Goal: Task Accomplishment & Management: Manage account settings

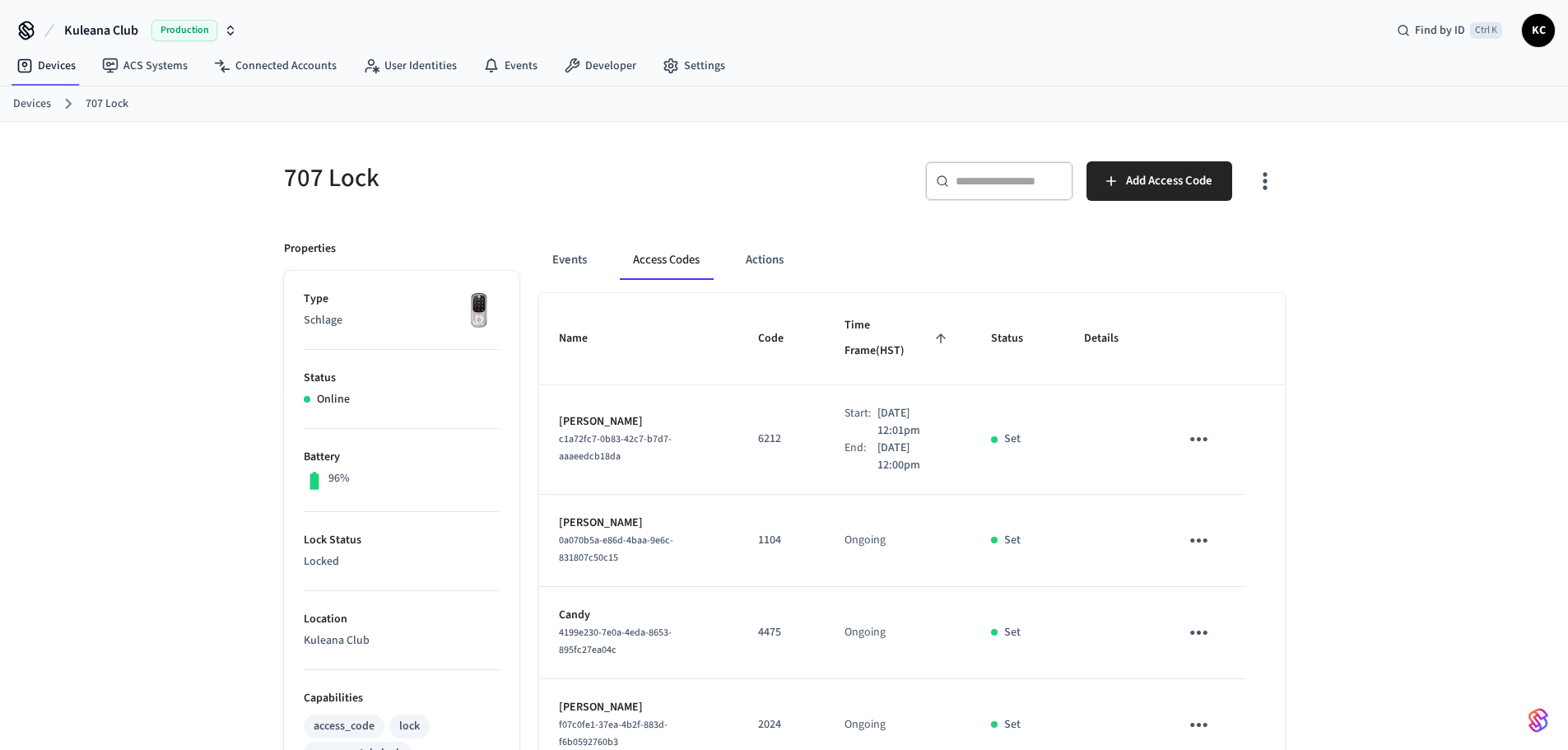
click at [28, 103] on link "Devices" at bounding box center [32, 104] width 38 height 17
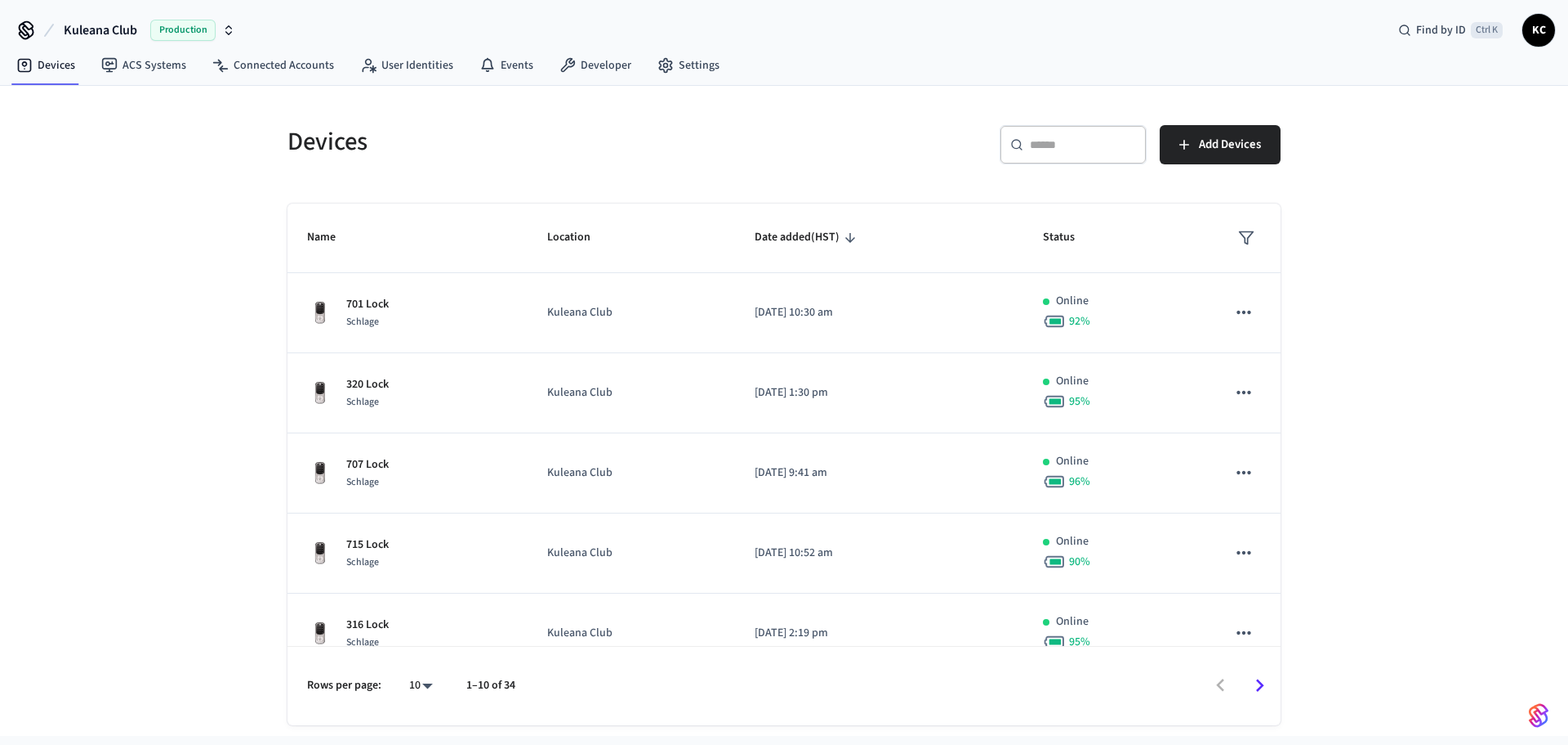
click at [1080, 160] on div "​ ​" at bounding box center [1073, 145] width 147 height 39
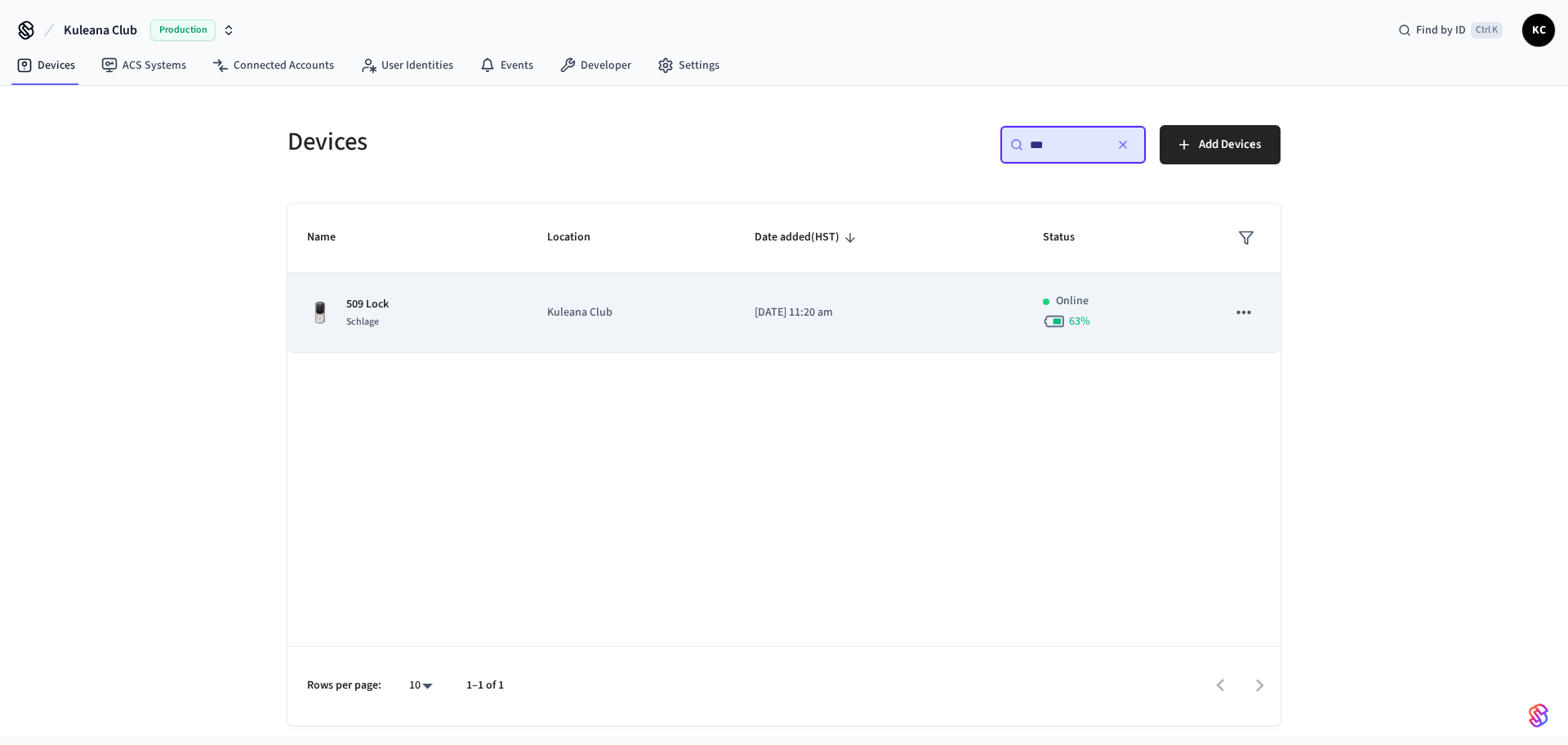
type input "***"
click at [756, 311] on p "[DATE] 11:20 am" at bounding box center [879, 313] width 249 height 17
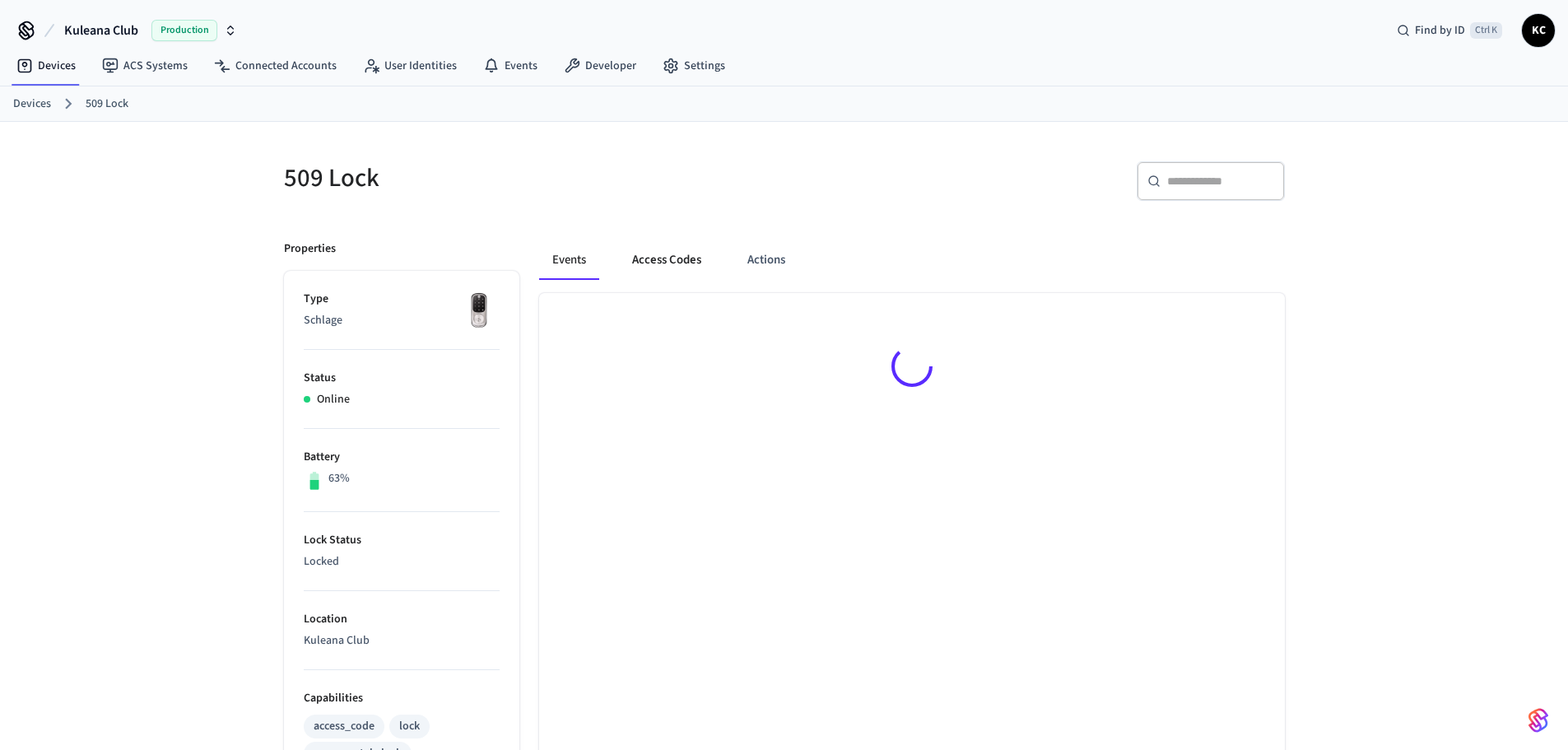
click at [662, 252] on button "Access Codes" at bounding box center [666, 260] width 96 height 40
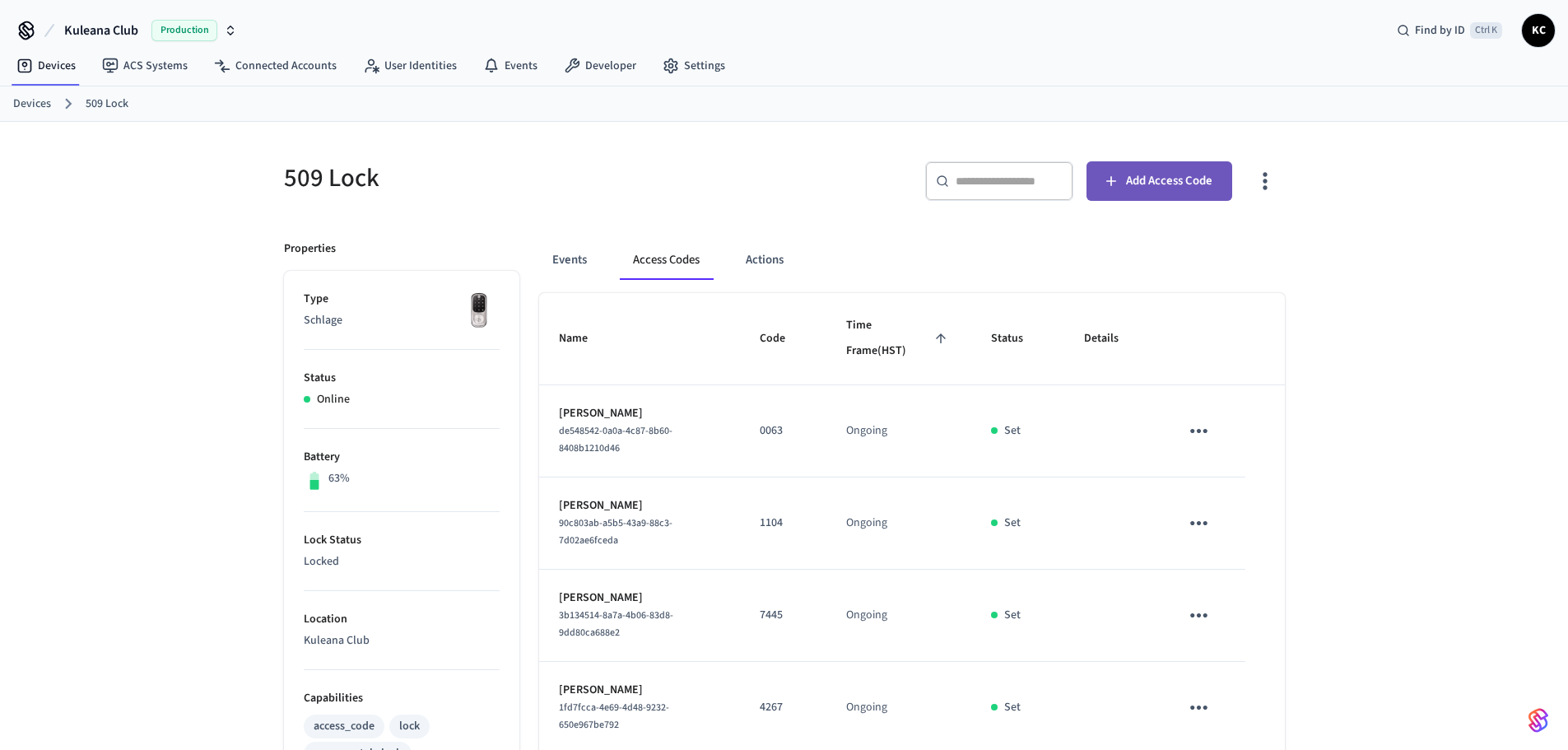
click at [1175, 176] on span "Add Access Code" at bounding box center [1169, 181] width 86 height 22
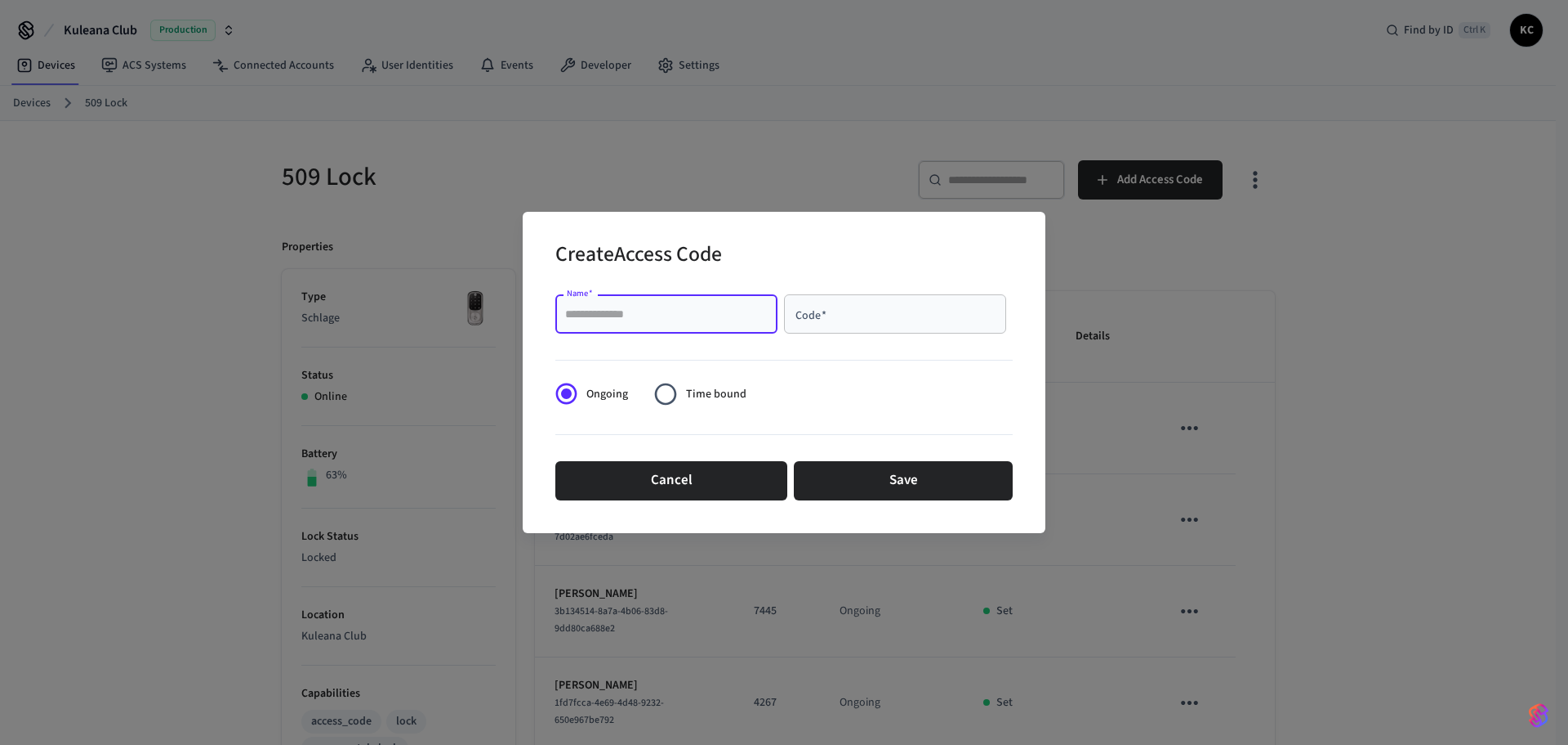
click at [591, 320] on input "Name   *" at bounding box center [667, 313] width 203 height 16
type input "********"
type input "****"
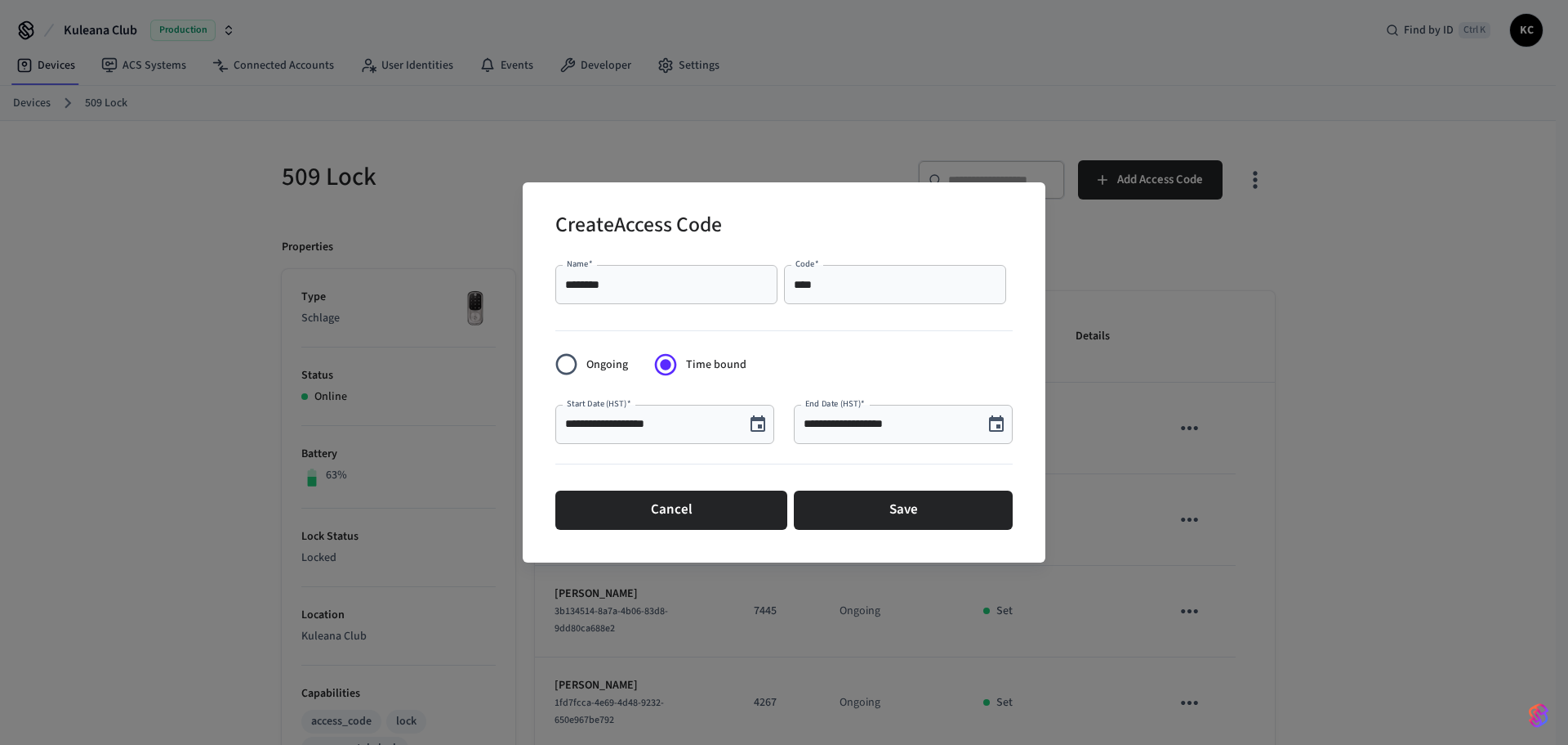
click at [744, 418] on button "Choose date, selected date is Sep 19, 2025" at bounding box center [758, 424] width 33 height 33
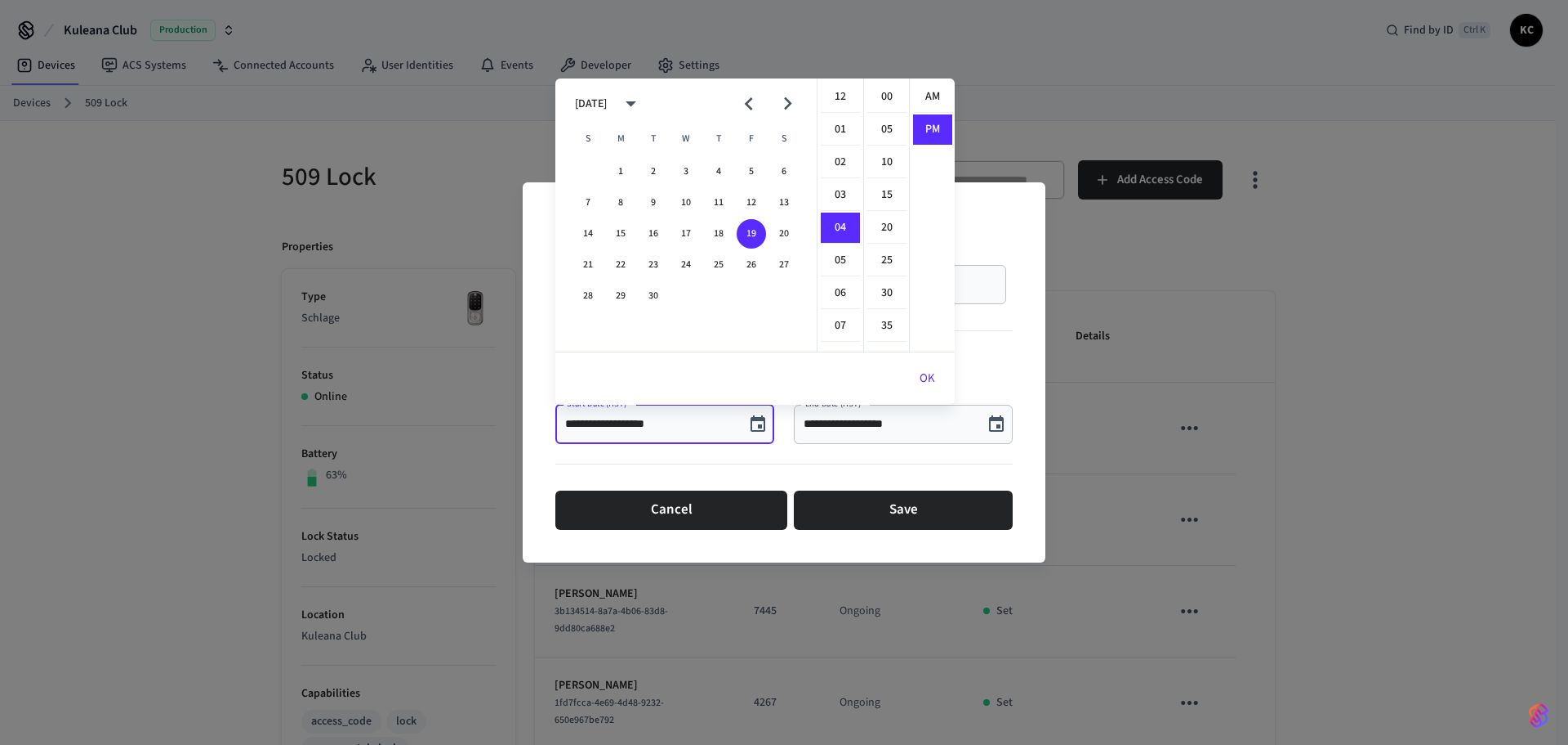
scroll to position [30, 0]
click at [776, 230] on button "20" at bounding box center [784, 233] width 29 height 29
click at [836, 95] on li "12" at bounding box center [840, 97] width 39 height 31
click at [880, 98] on li "00" at bounding box center [887, 97] width 39 height 31
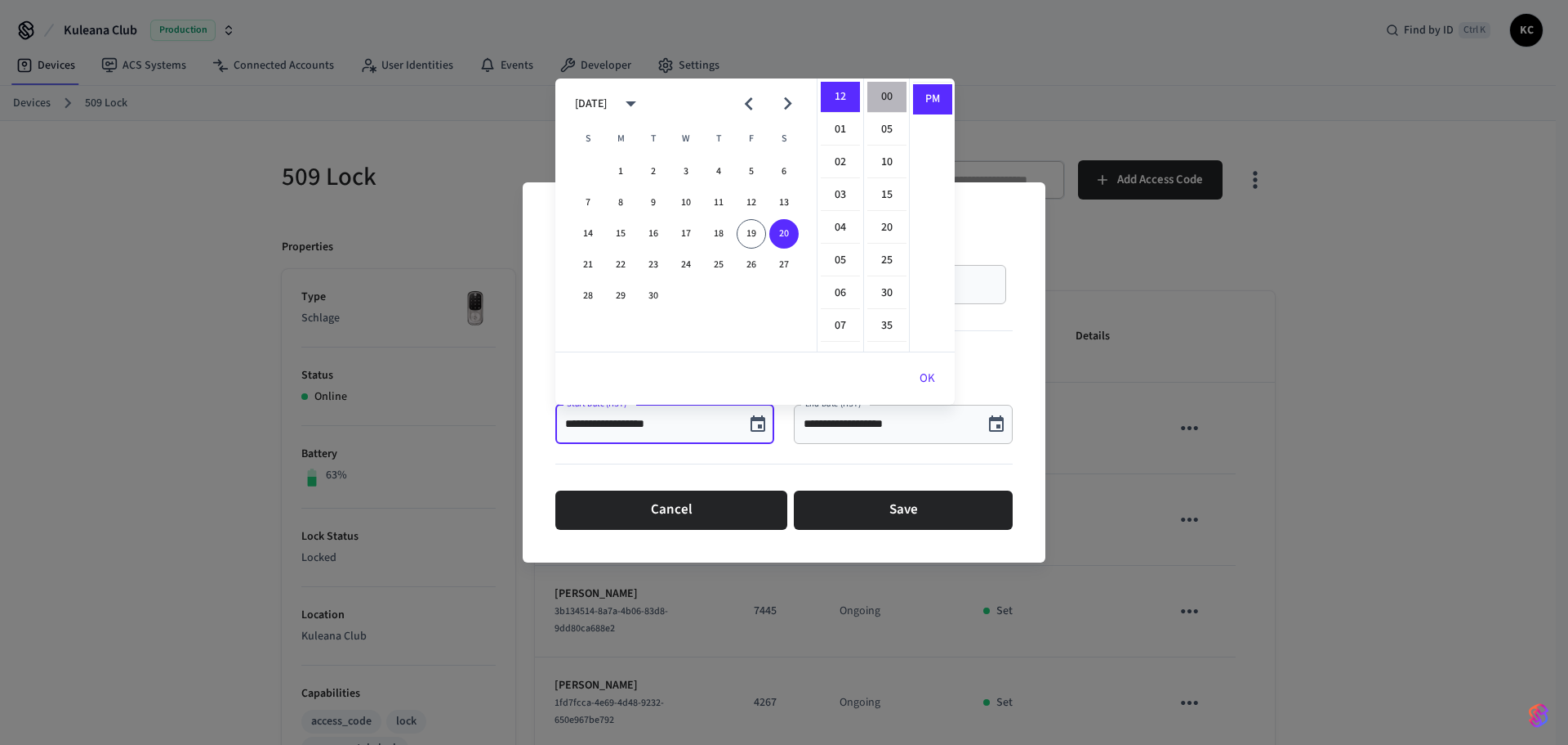
type input "**********"
click at [925, 374] on button "OK" at bounding box center [928, 379] width 54 height 39
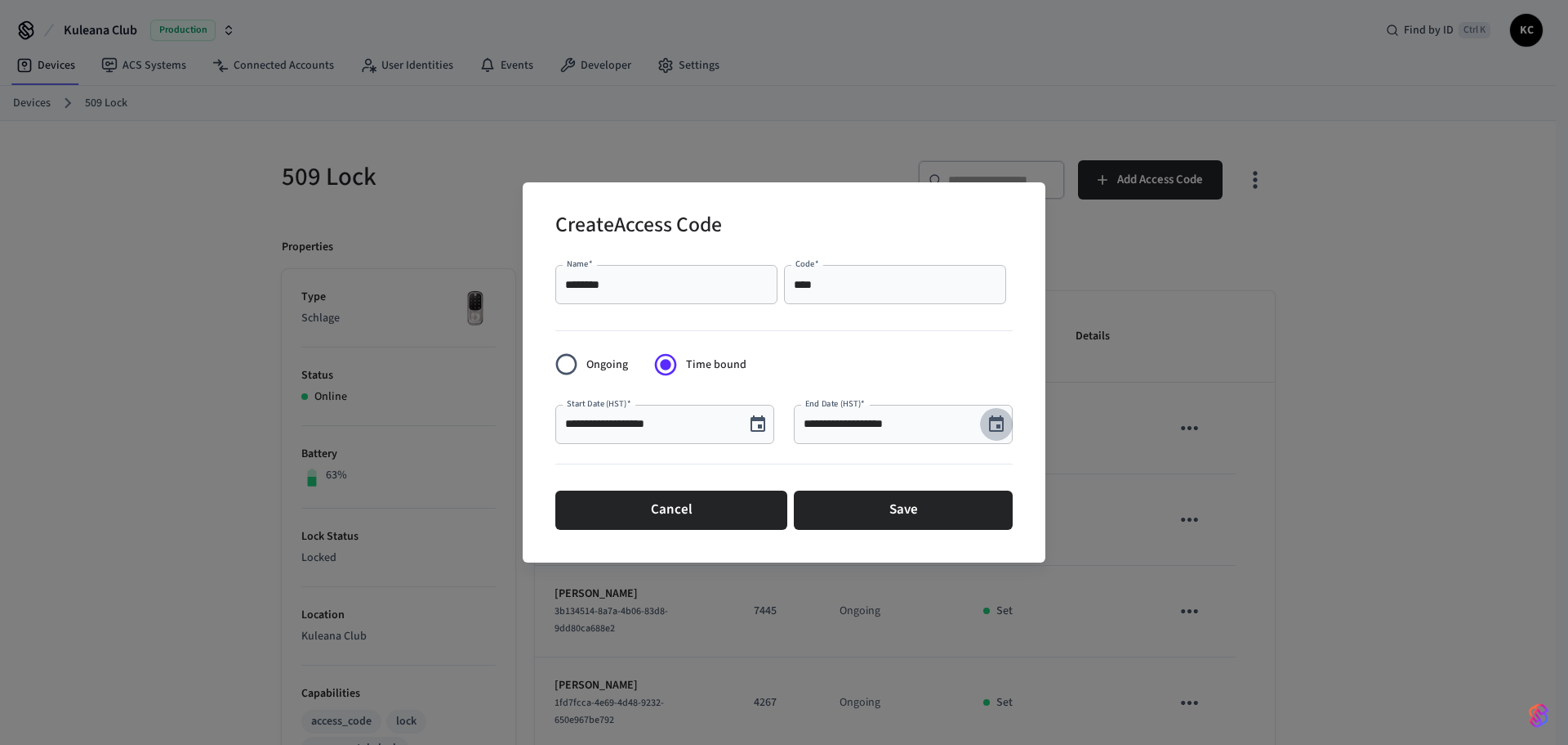
click at [983, 422] on button "Choose date, selected date is Sep 19, 2025" at bounding box center [996, 424] width 33 height 33
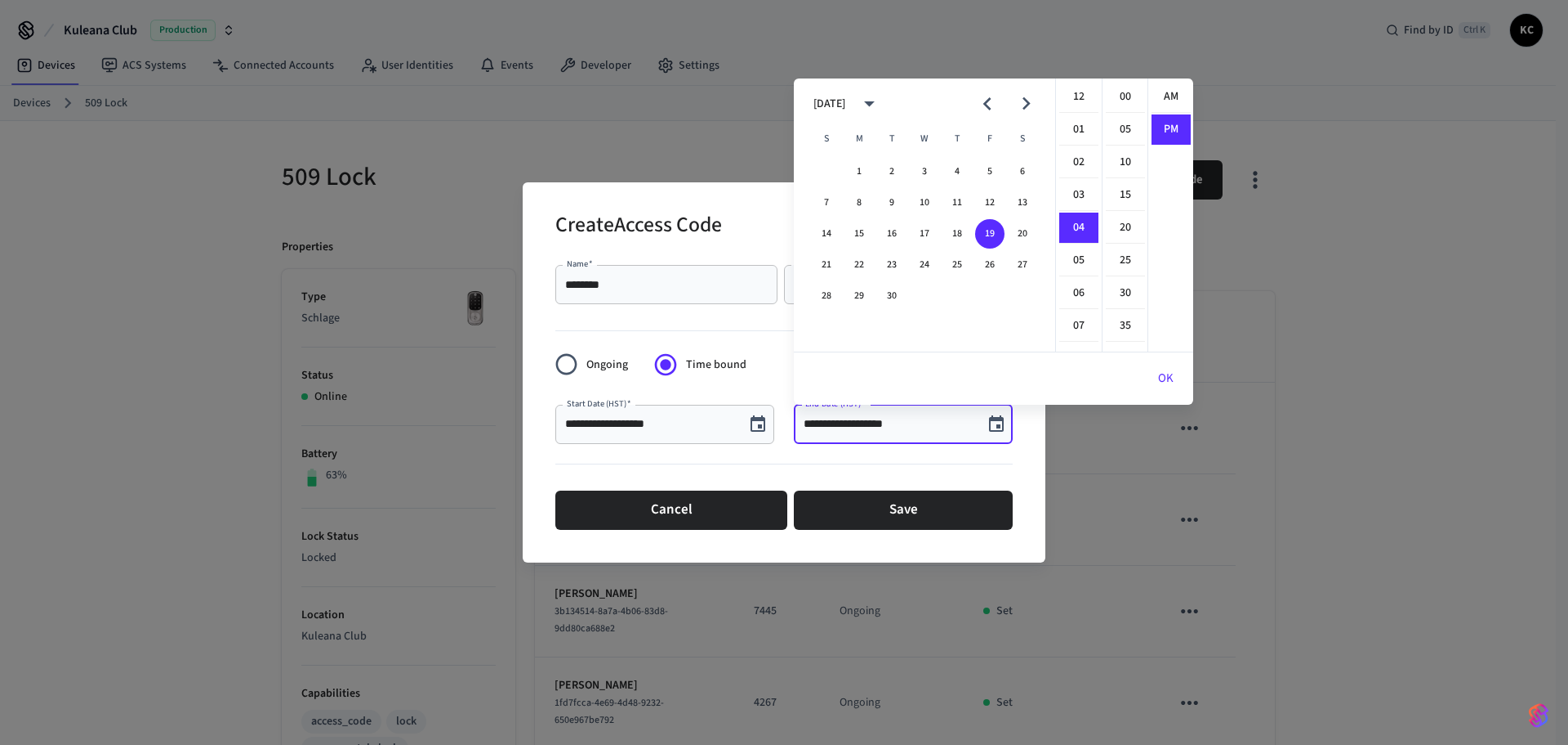
scroll to position [30, 0]
click at [929, 269] on button "24" at bounding box center [924, 264] width 29 height 29
click at [1072, 93] on li "12" at bounding box center [1079, 97] width 39 height 31
click at [1115, 94] on li "00" at bounding box center [1126, 97] width 39 height 31
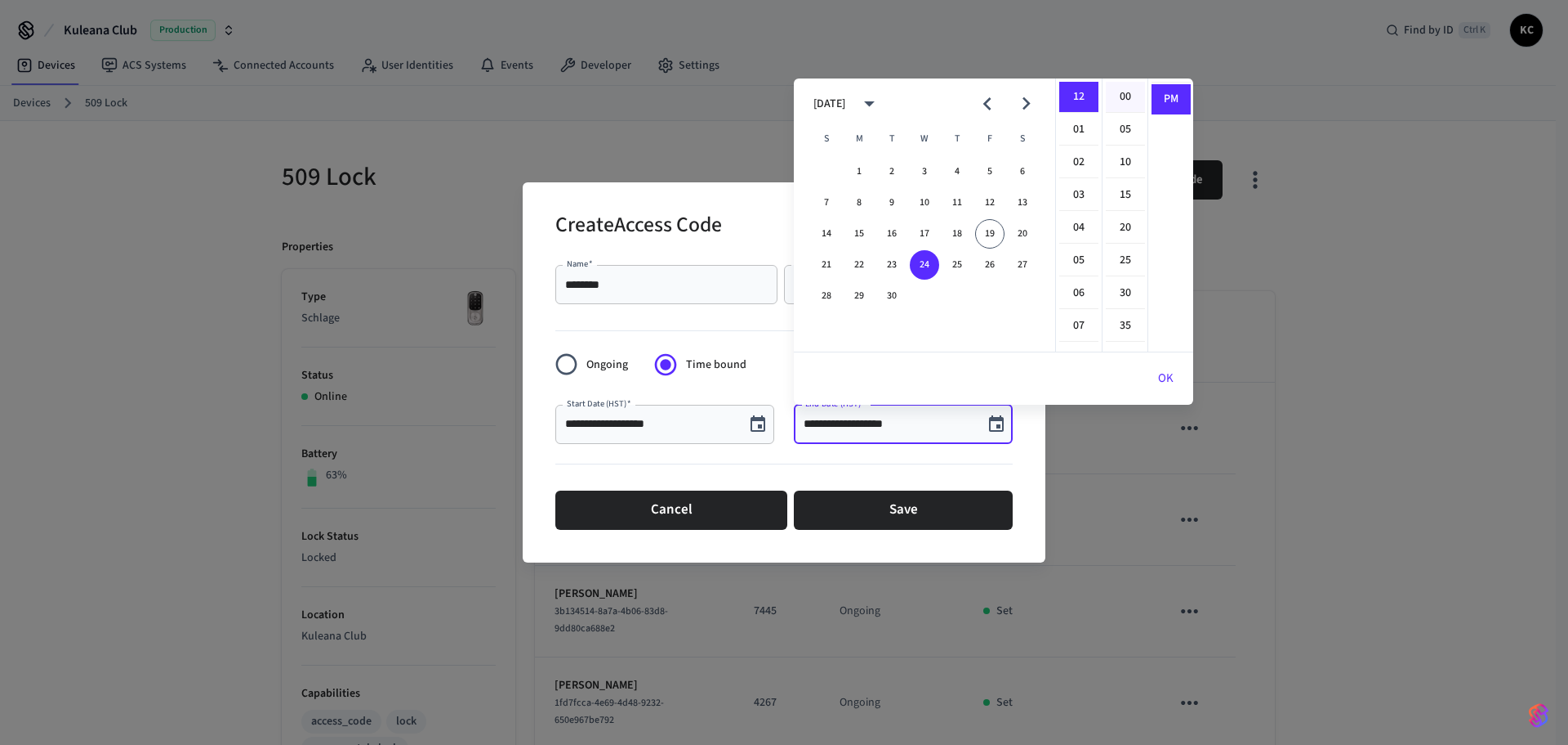
type input "**********"
click at [1166, 376] on button "OK" at bounding box center [1166, 379] width 54 height 39
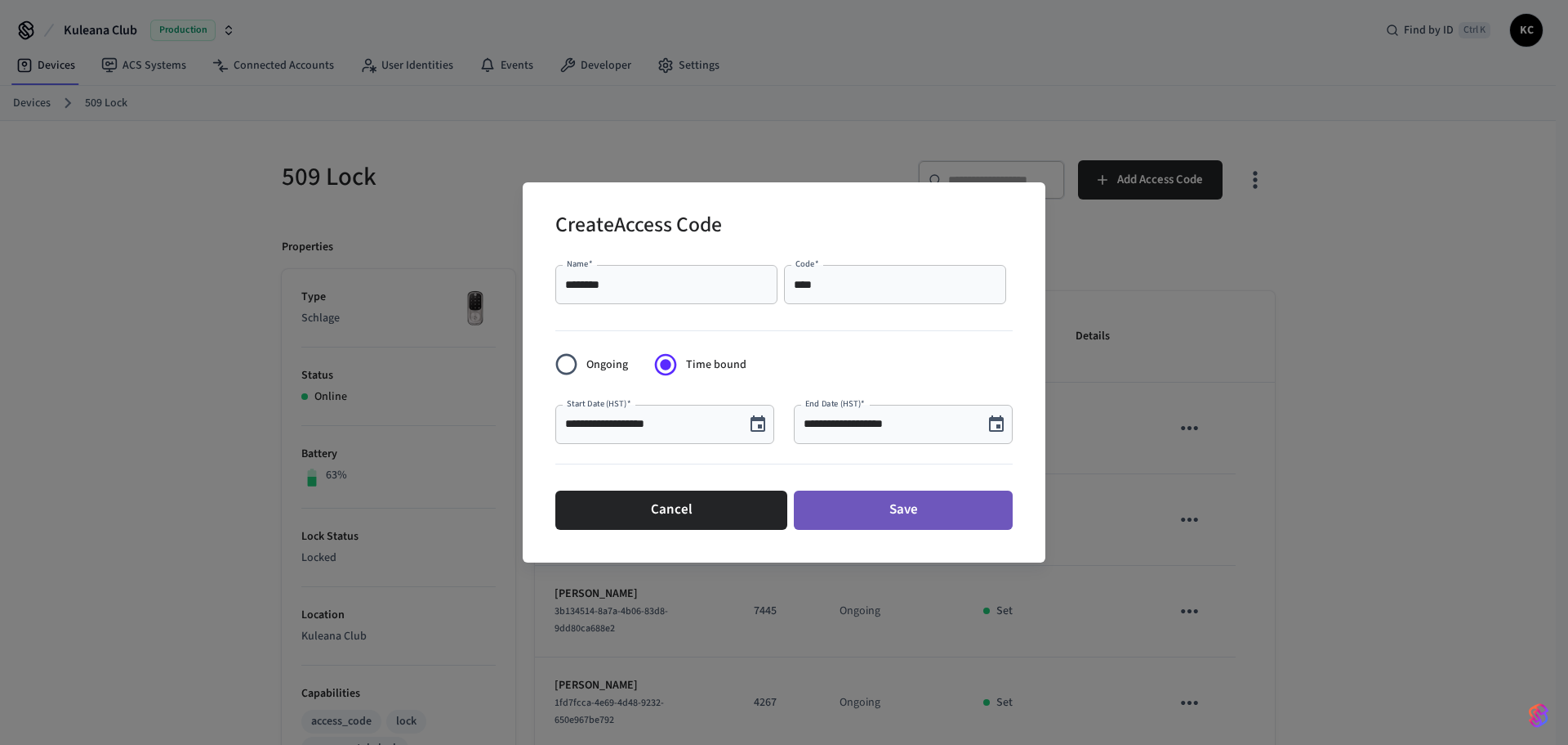
click at [878, 515] on button "Save" at bounding box center [903, 510] width 219 height 39
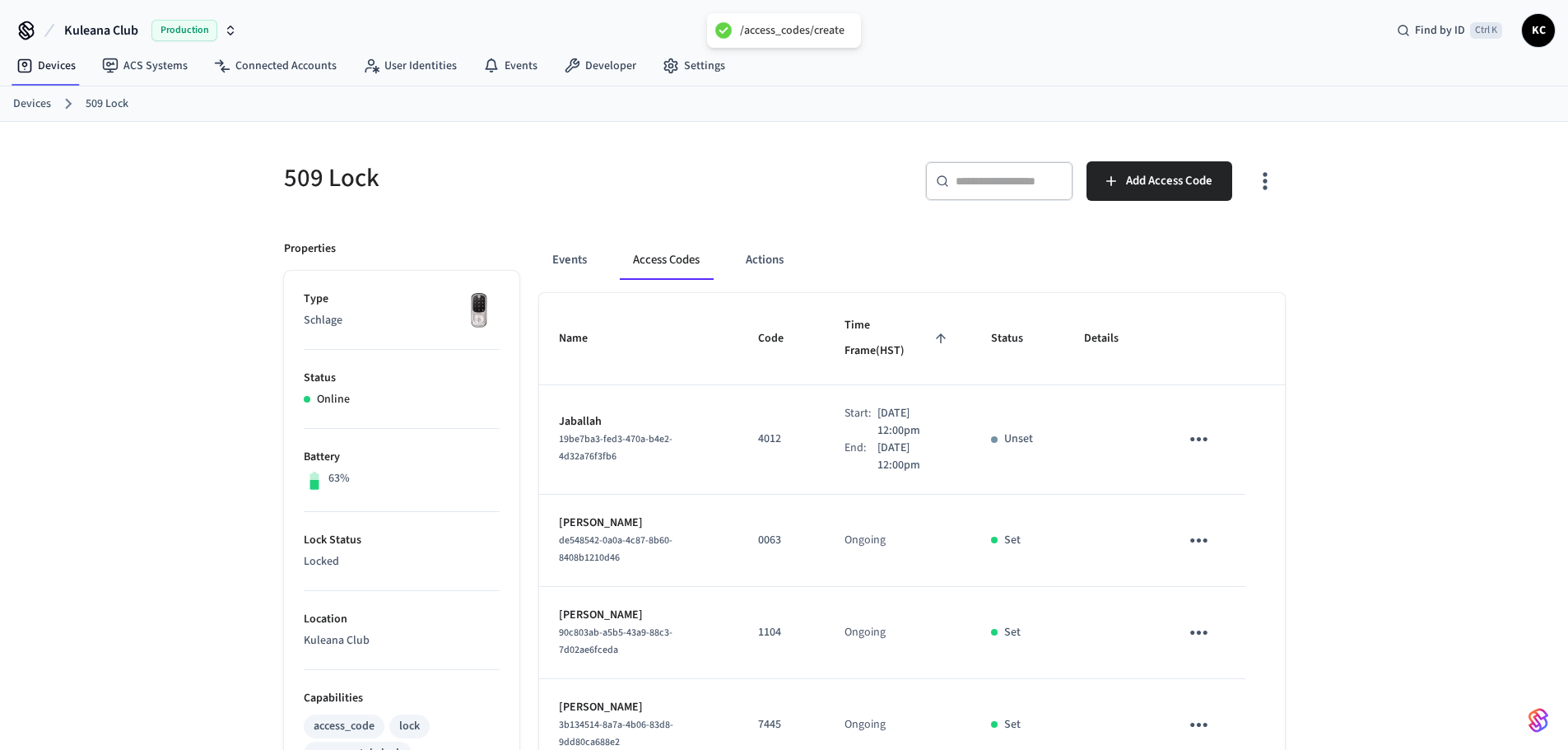
click at [39, 105] on link "Devices" at bounding box center [32, 104] width 38 height 17
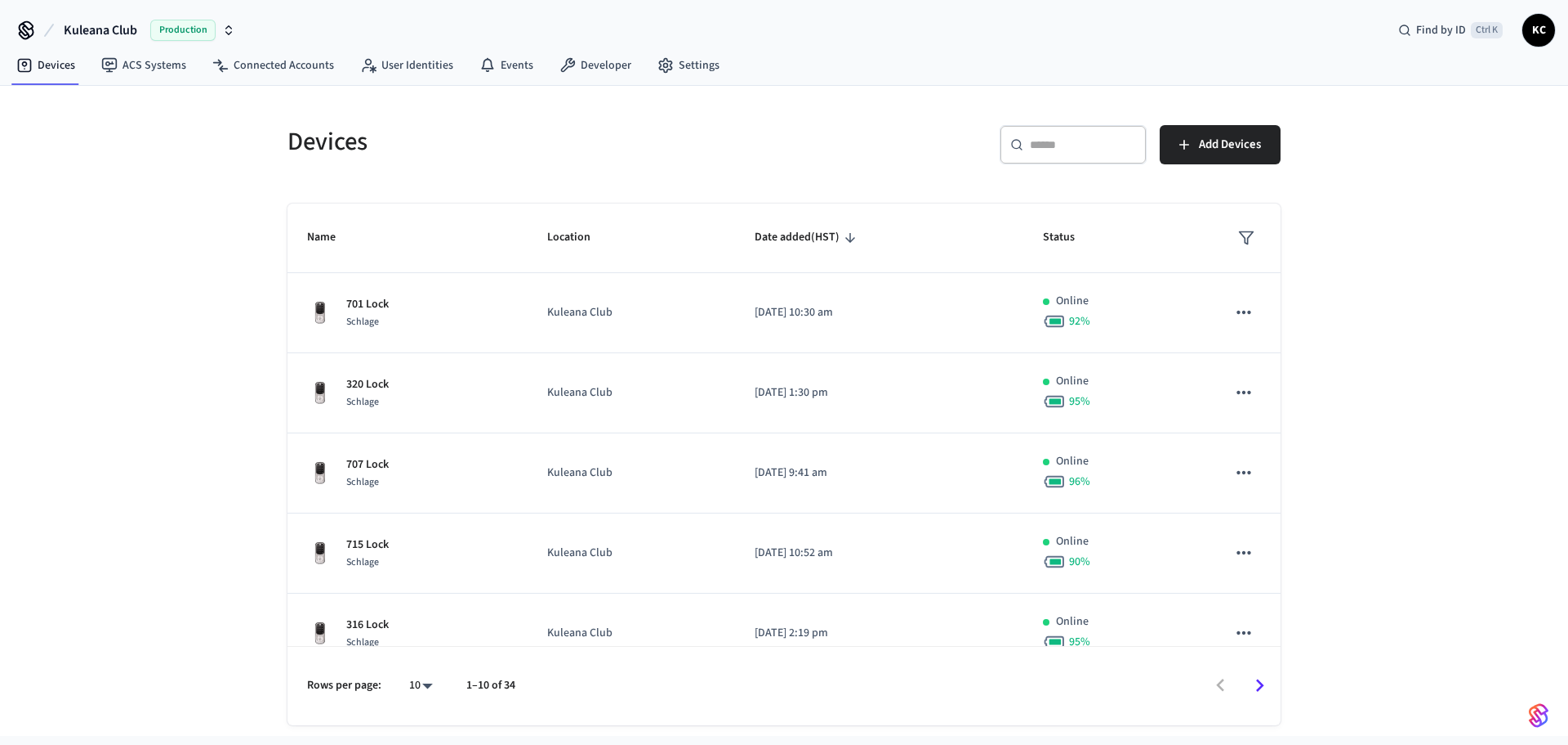
click at [1050, 146] on input "text" at bounding box center [1083, 144] width 106 height 16
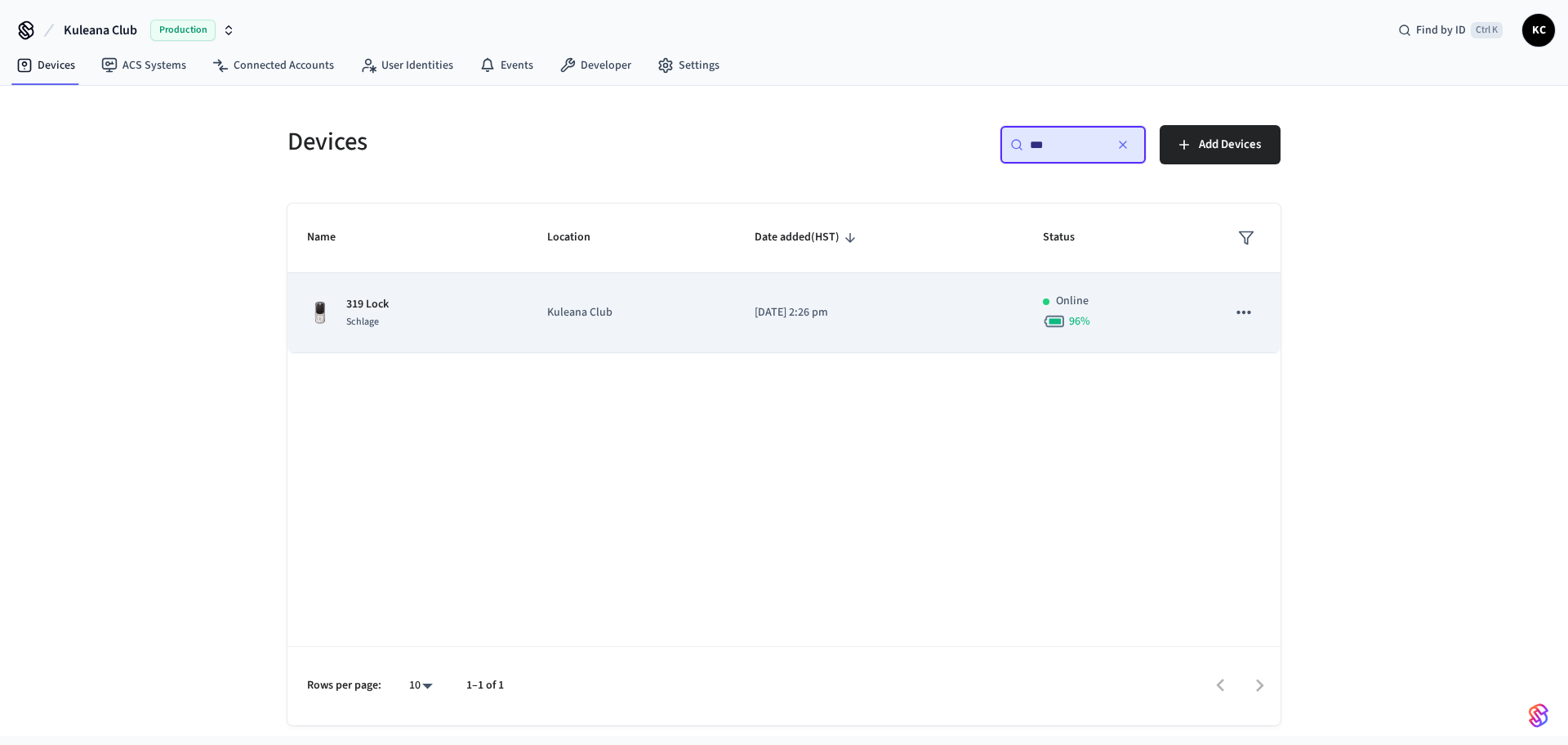
type input "***"
click at [776, 337] on td "[DATE] 2:26 pm" at bounding box center [879, 313] width 288 height 80
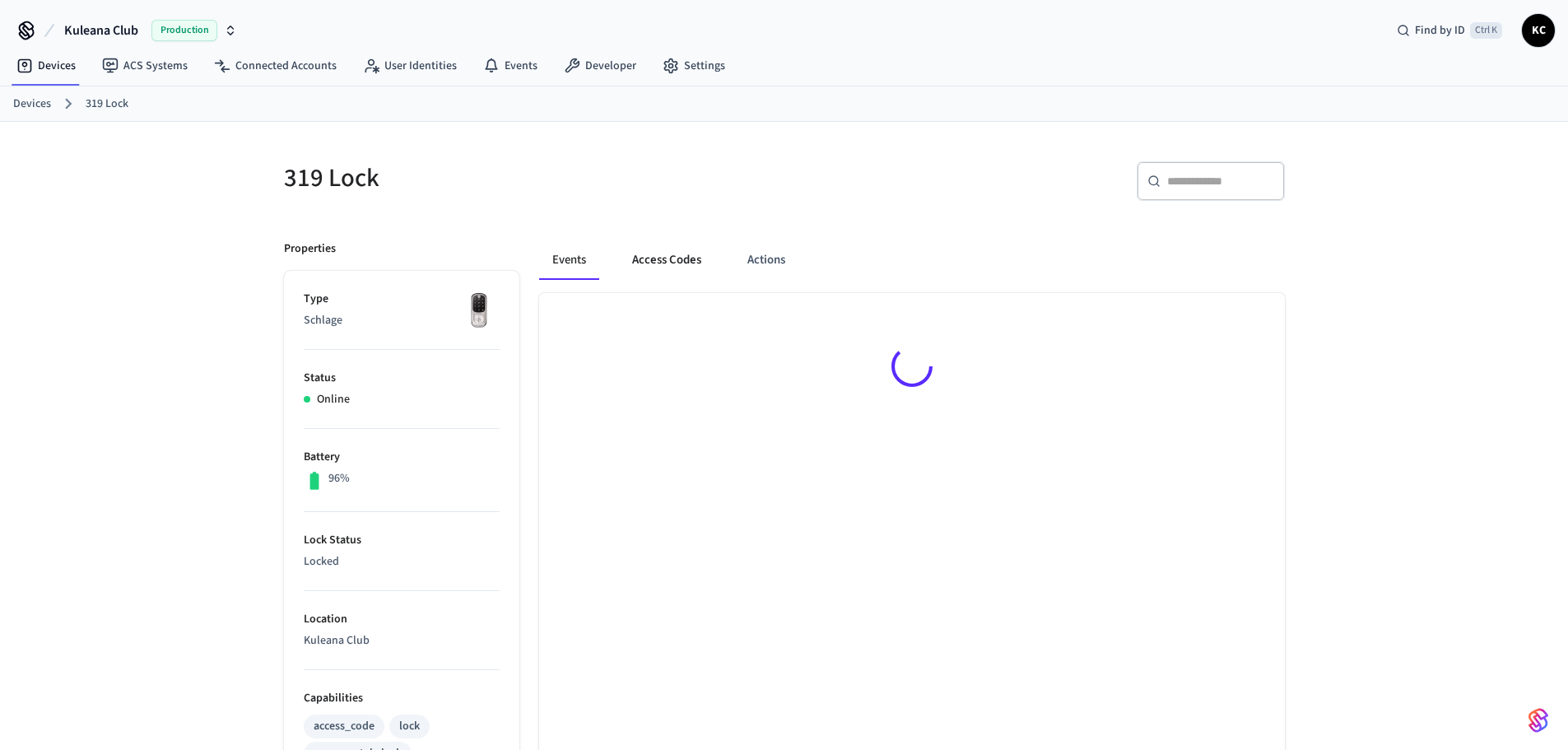
click at [685, 253] on button "Access Codes" at bounding box center [666, 260] width 96 height 40
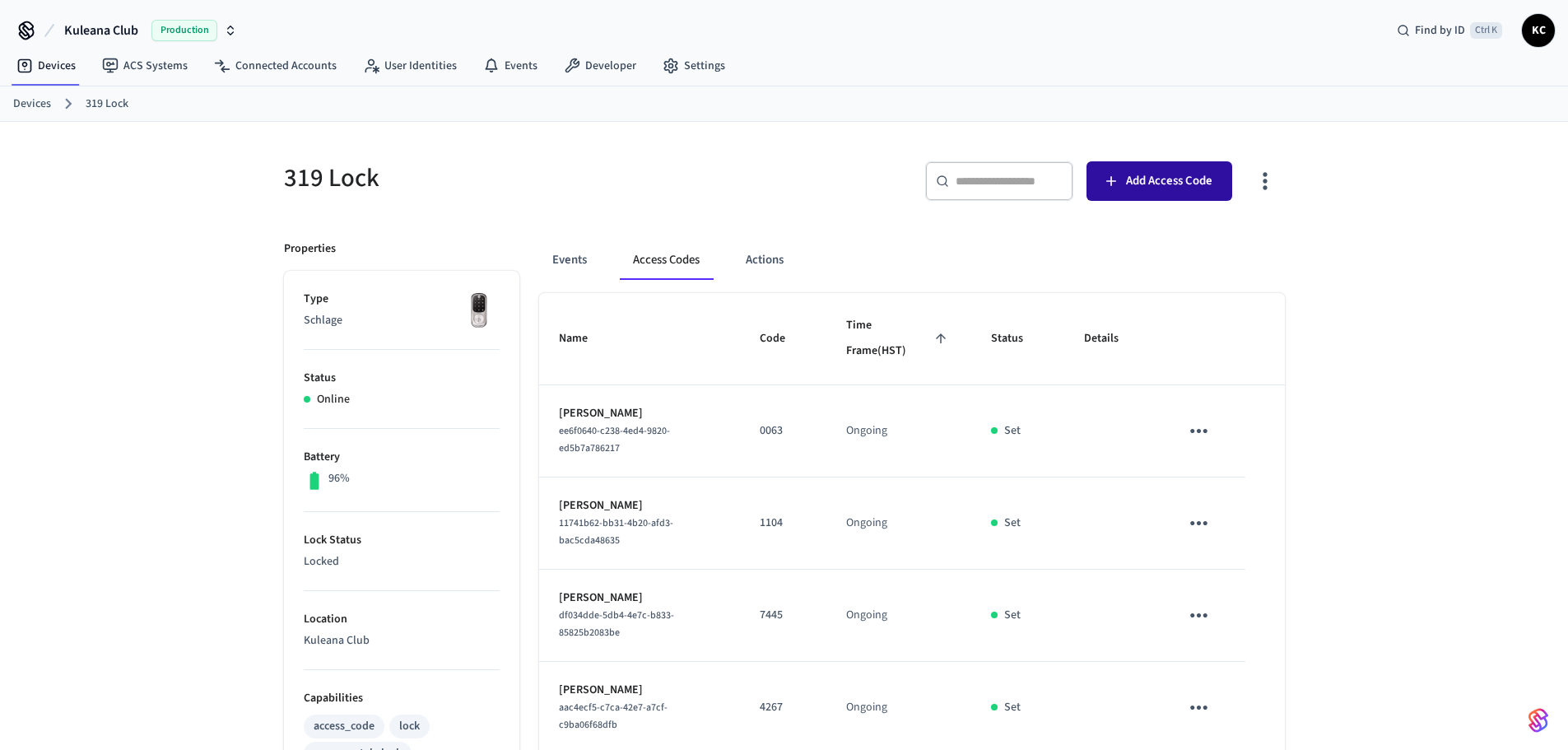
click at [1122, 181] on button "Add Access Code" at bounding box center [1159, 182] width 146 height 40
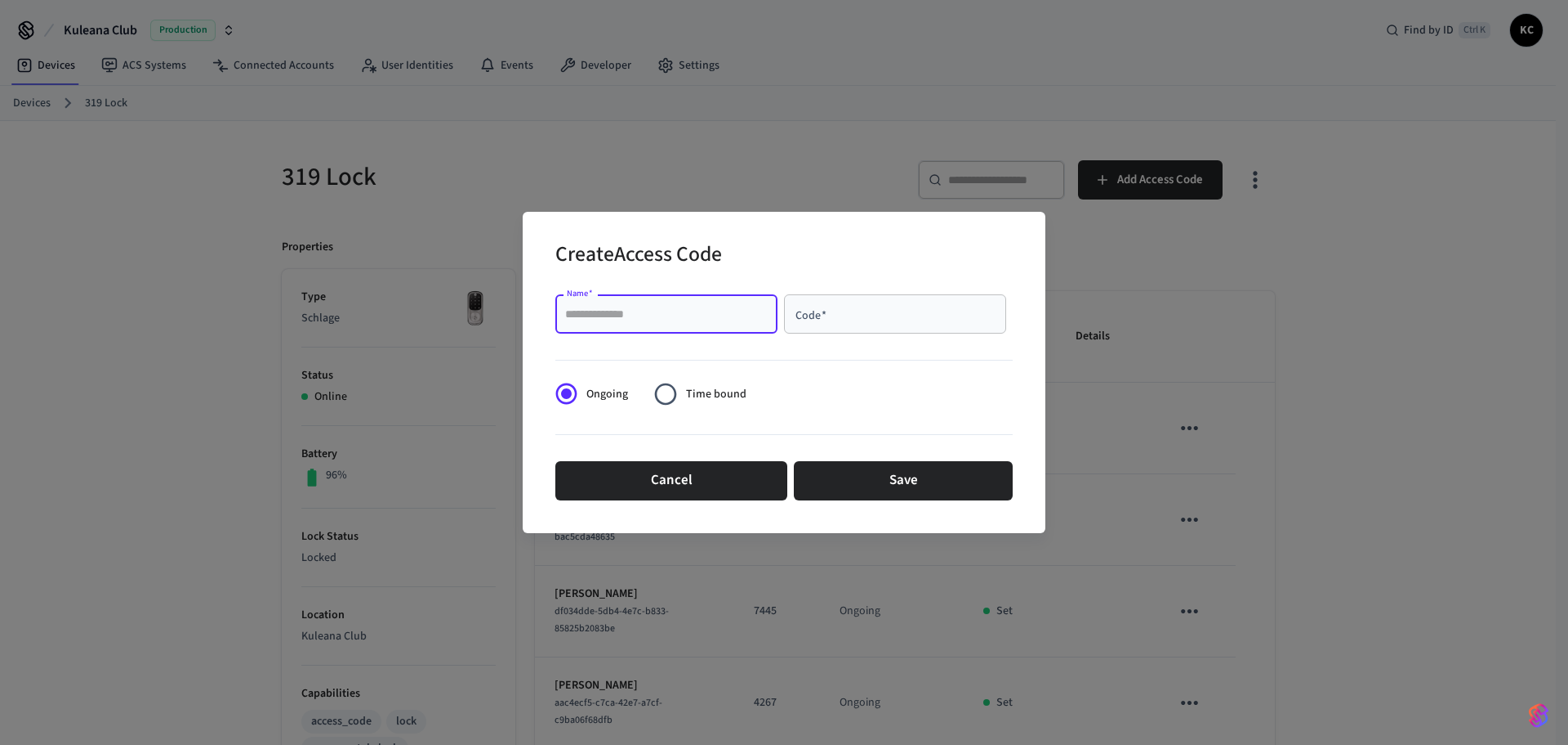
click at [666, 314] on input "Name   *" at bounding box center [667, 313] width 203 height 16
type input "*****"
type input "****"
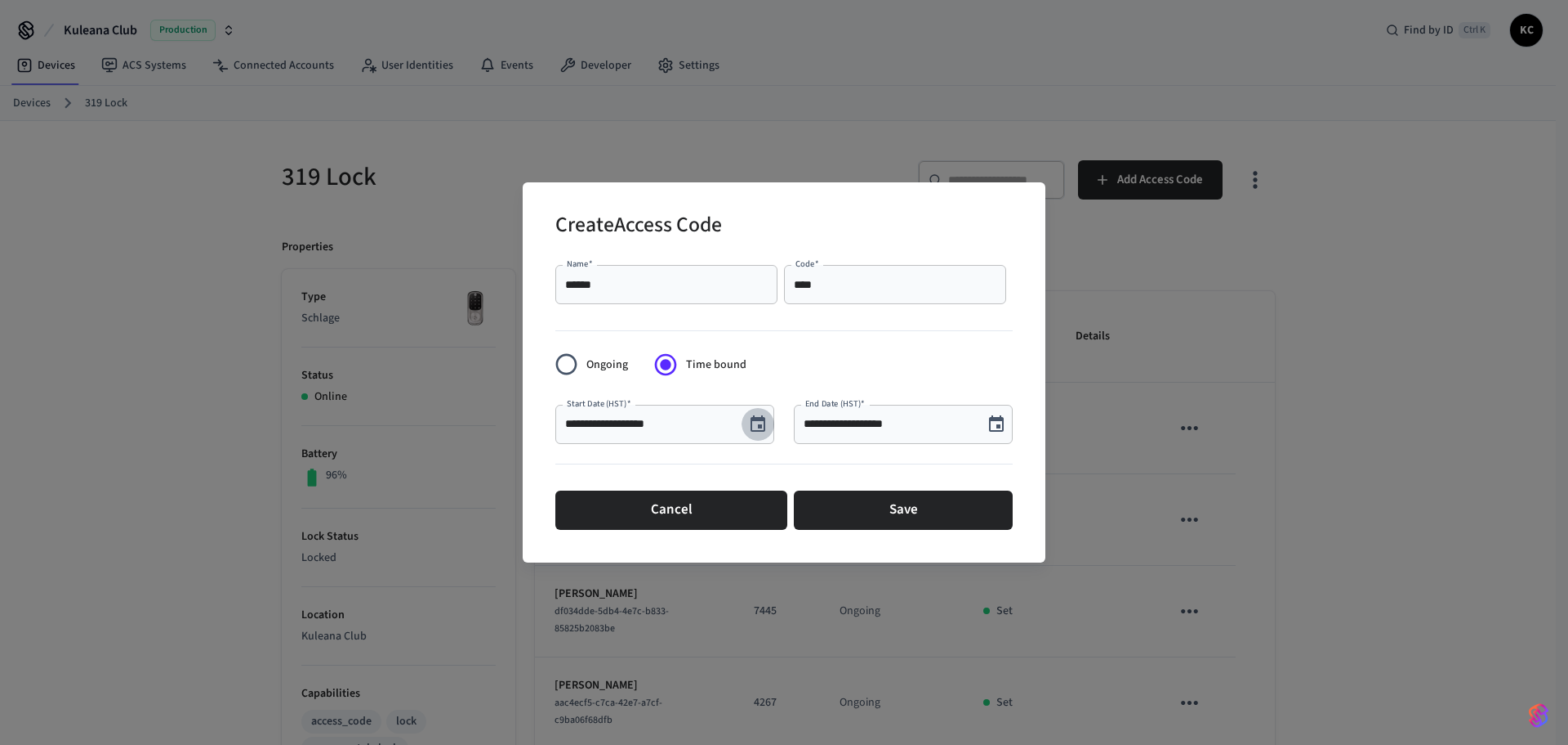
click at [751, 418] on icon "Choose date, selected date is Sep 19, 2025" at bounding box center [758, 424] width 20 height 20
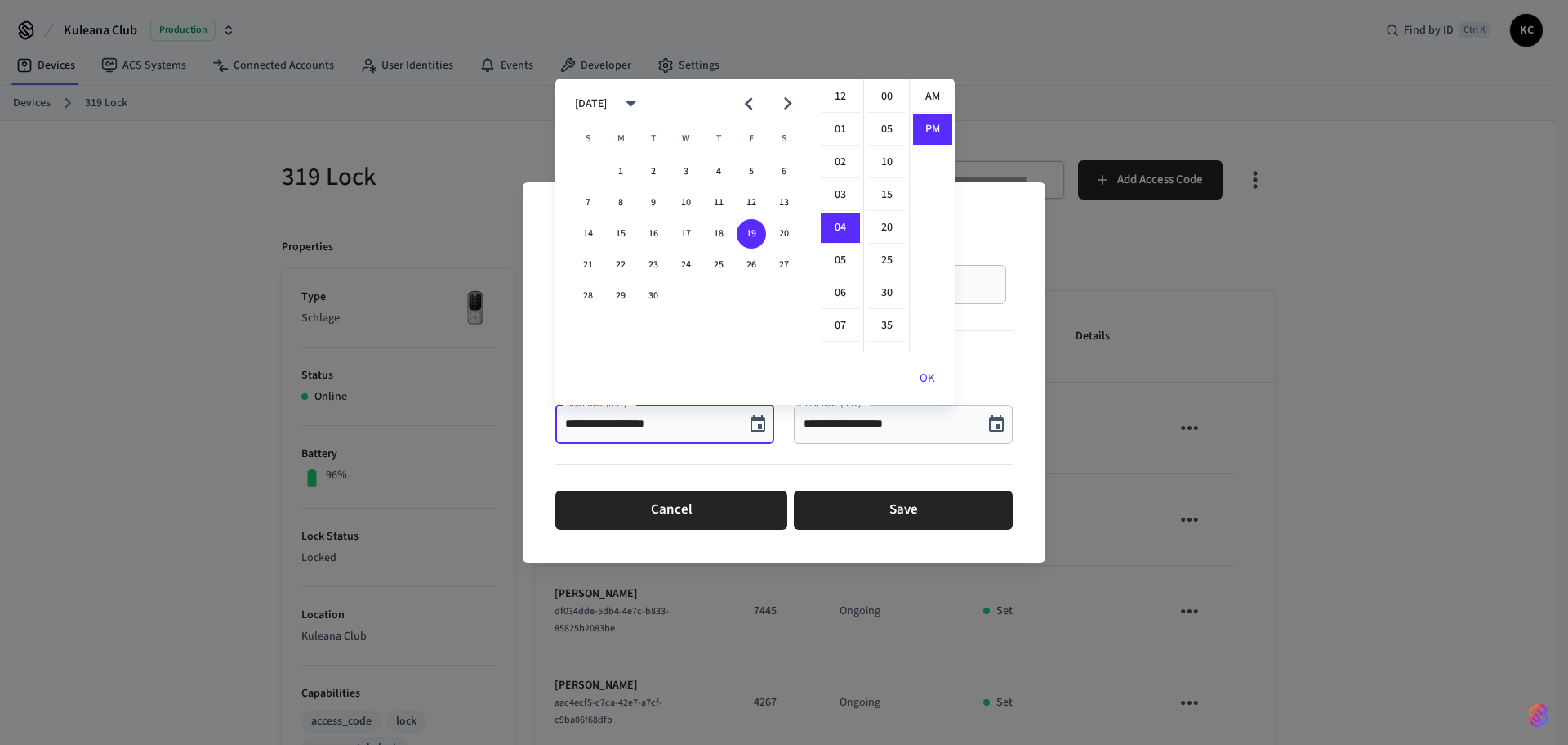
scroll to position [30, 0]
click at [778, 236] on button "20" at bounding box center [784, 233] width 29 height 29
click at [841, 91] on li "12" at bounding box center [840, 97] width 39 height 31
click at [871, 97] on li "00" at bounding box center [887, 97] width 39 height 31
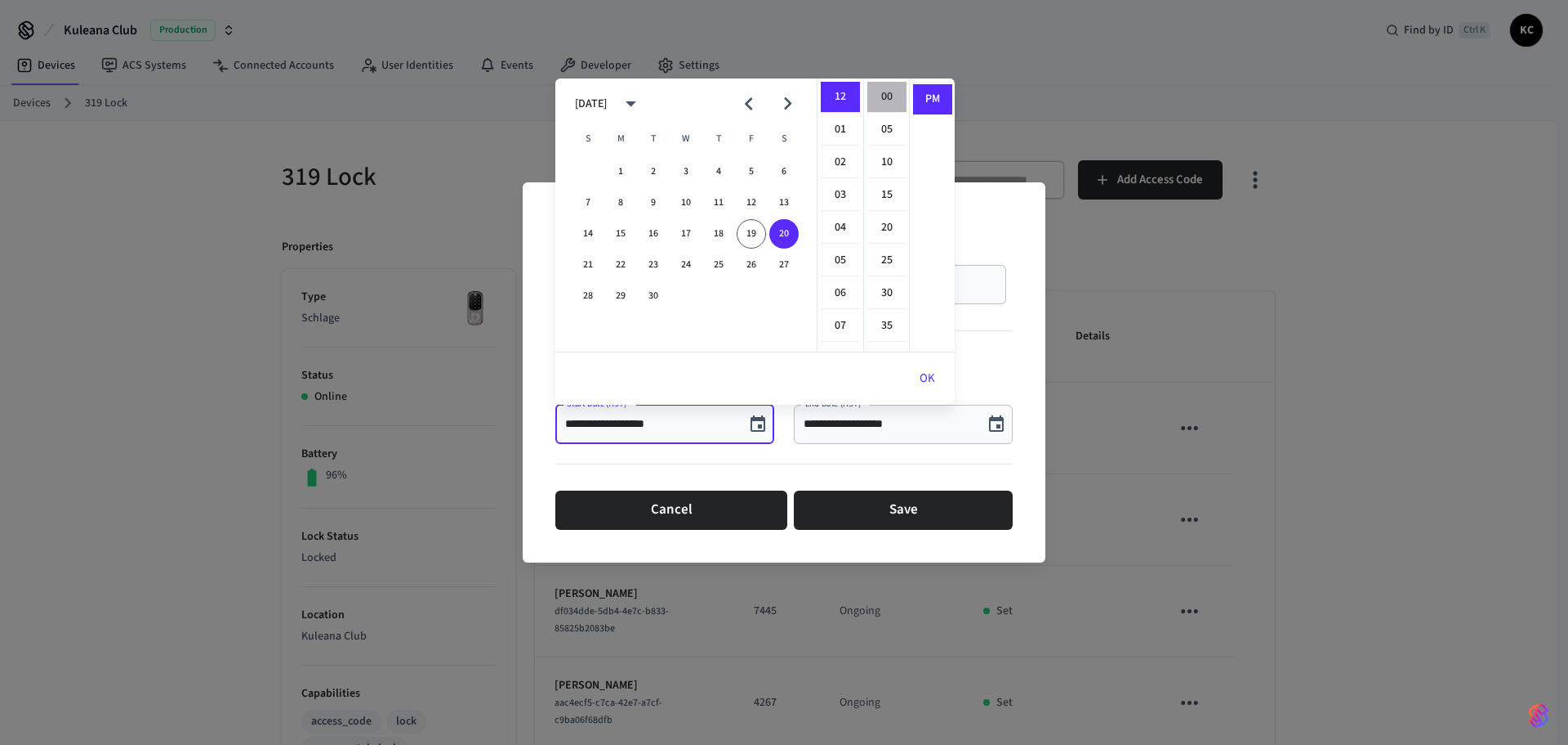
type input "**********"
click at [921, 377] on button "OK" at bounding box center [928, 379] width 54 height 39
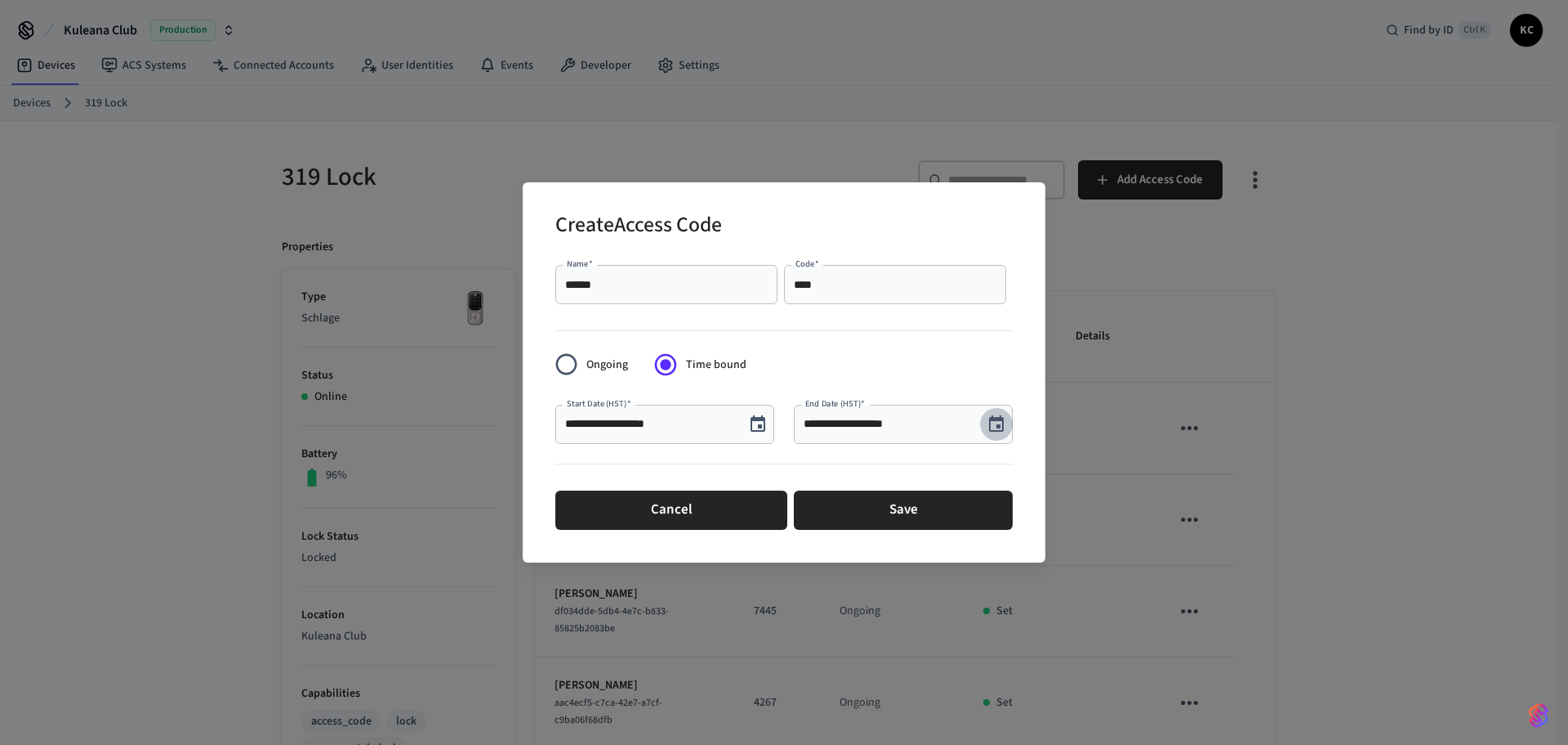
click at [996, 427] on icon "Choose date, selected date is Sep 19, 2025" at bounding box center [996, 424] width 20 height 20
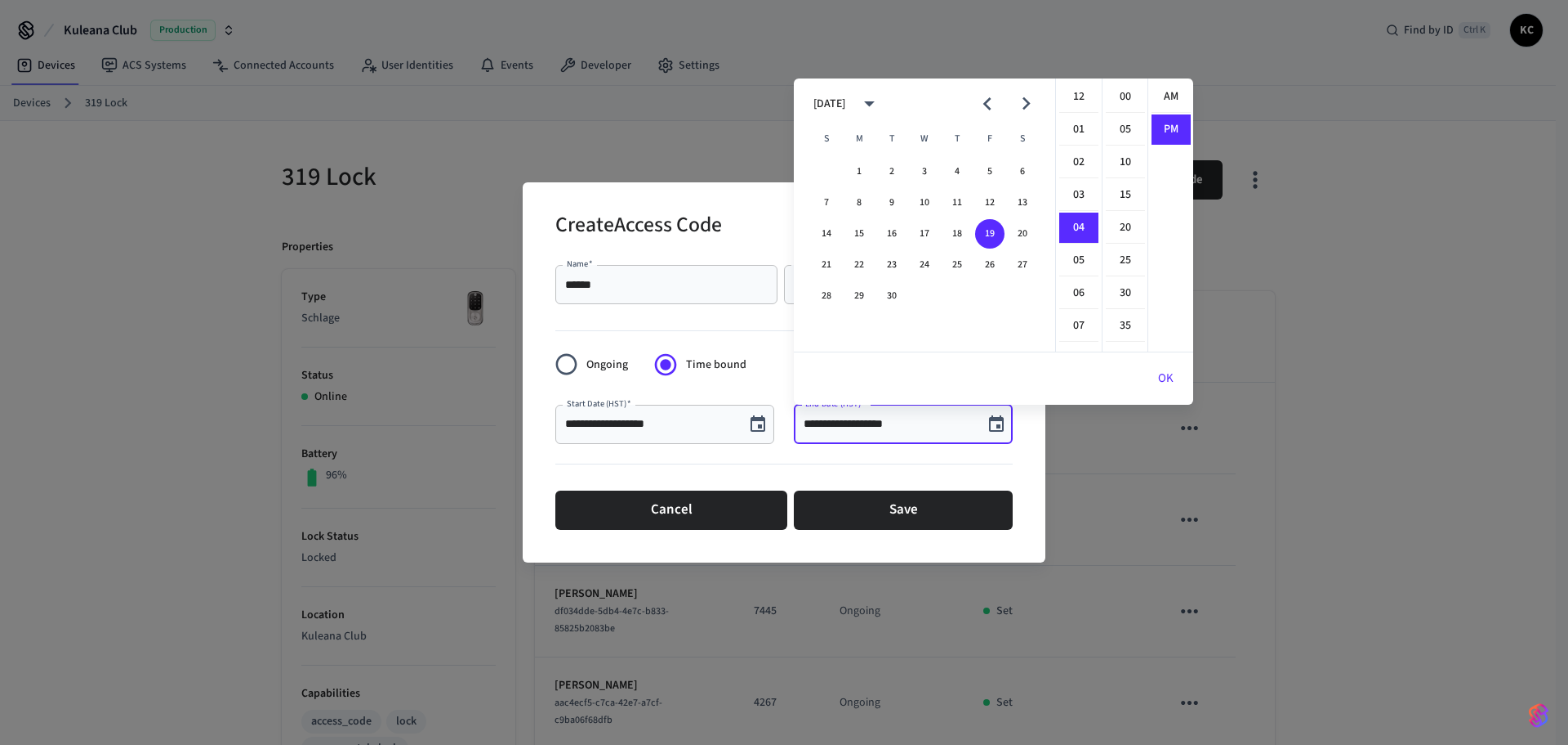
scroll to position [30, 0]
click at [885, 266] on button "23" at bounding box center [891, 264] width 29 height 29
click at [1071, 96] on li "12" at bounding box center [1079, 97] width 39 height 31
click at [1103, 96] on ul "00 05 10 15 20 25 30 35 40 45 50 55" at bounding box center [1125, 215] width 46 height 273
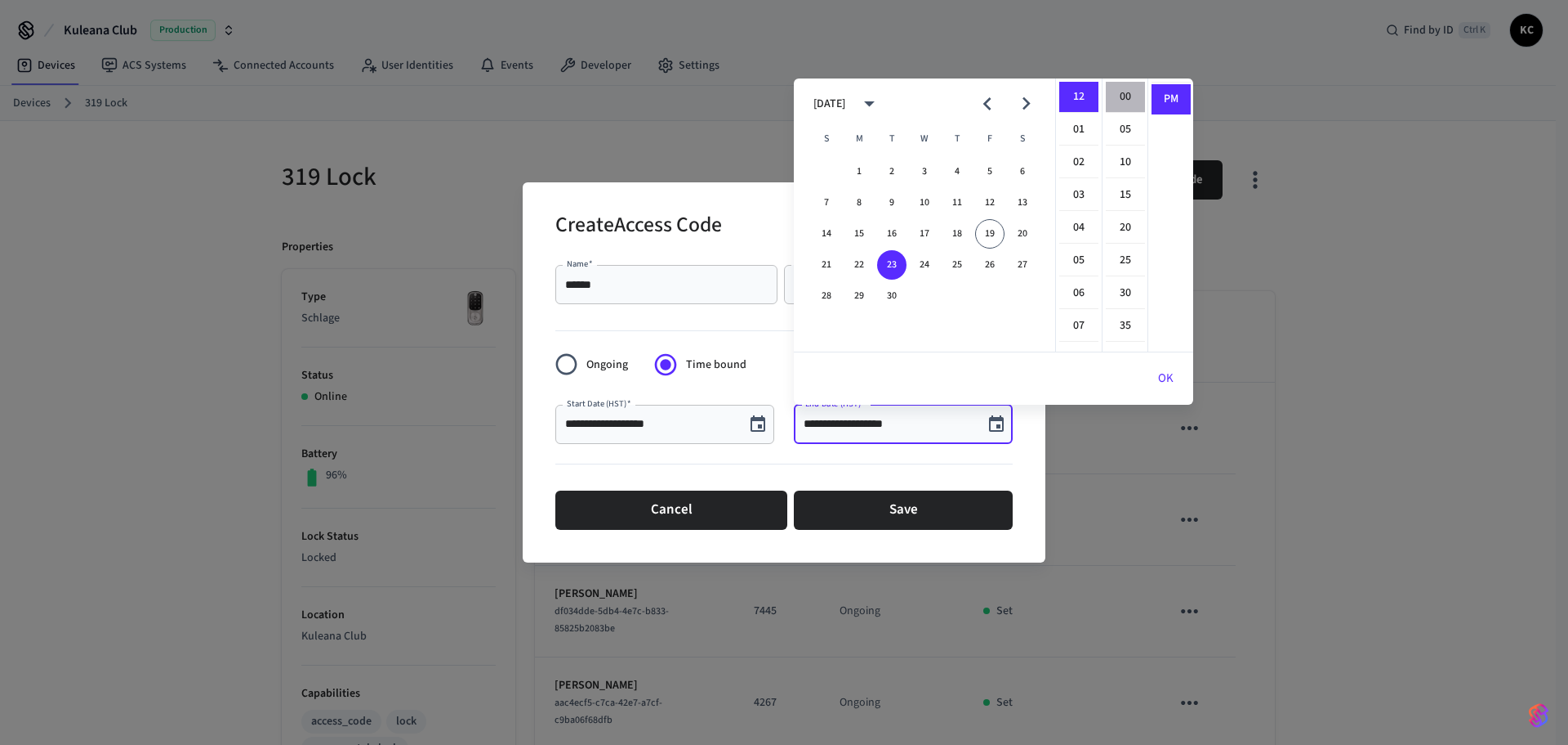
click at [1111, 98] on li "00" at bounding box center [1126, 97] width 39 height 31
type input "**********"
click at [1162, 377] on button "OK" at bounding box center [1166, 379] width 54 height 39
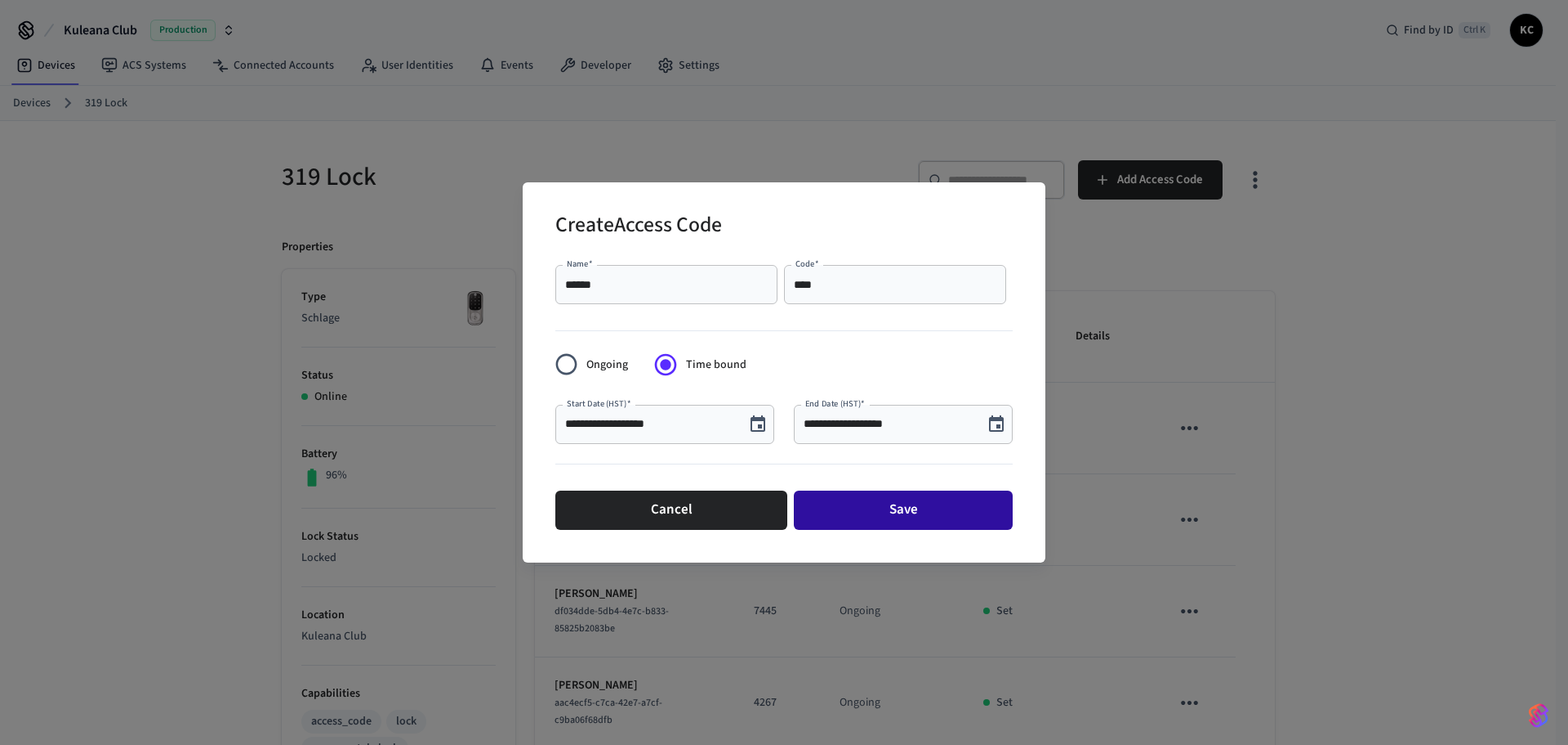
click at [921, 512] on button "Save" at bounding box center [903, 510] width 219 height 39
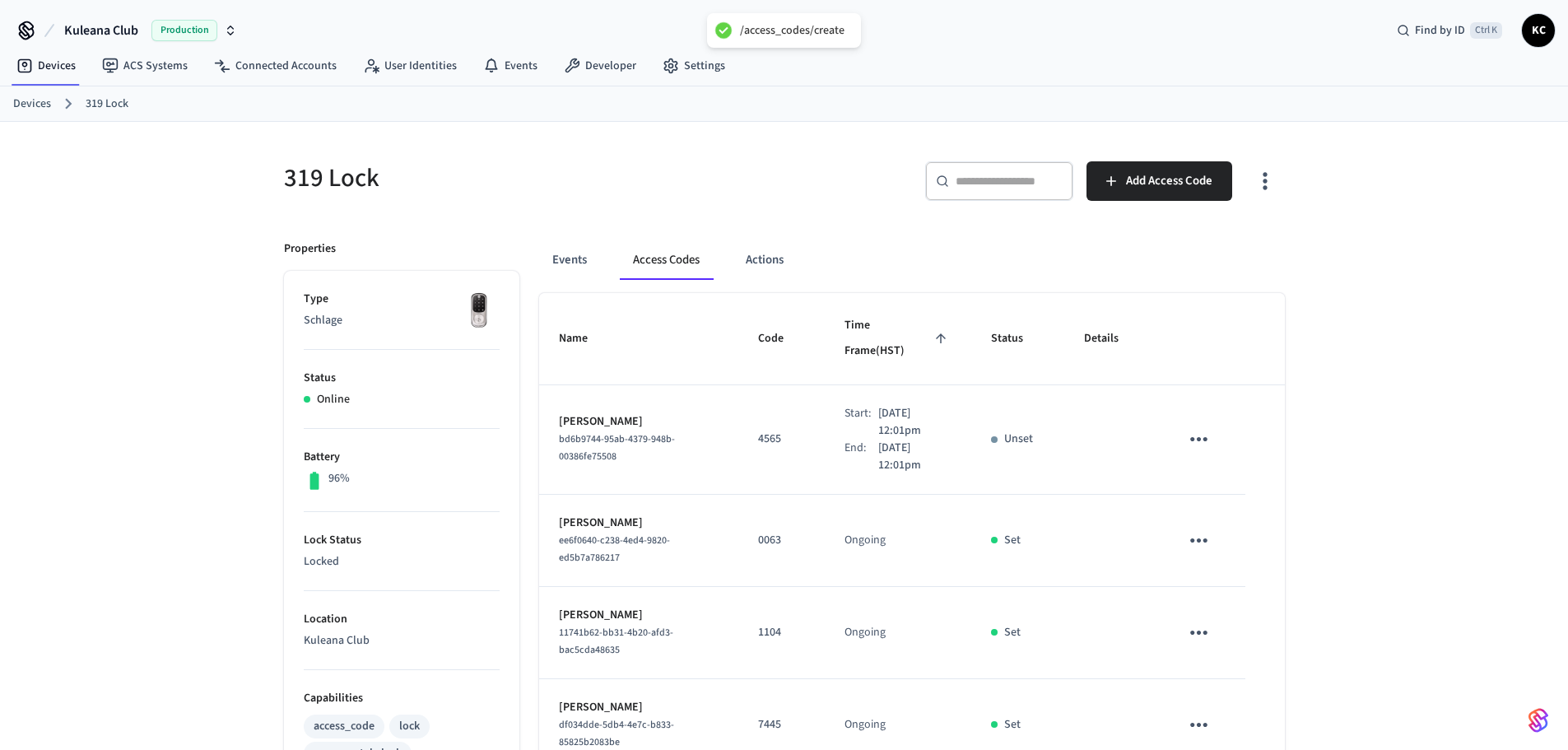
drag, startPoint x: 22, startPoint y: 103, endPoint x: 211, endPoint y: 94, distance: 189.2
click at [22, 103] on link "Devices" at bounding box center [32, 104] width 38 height 17
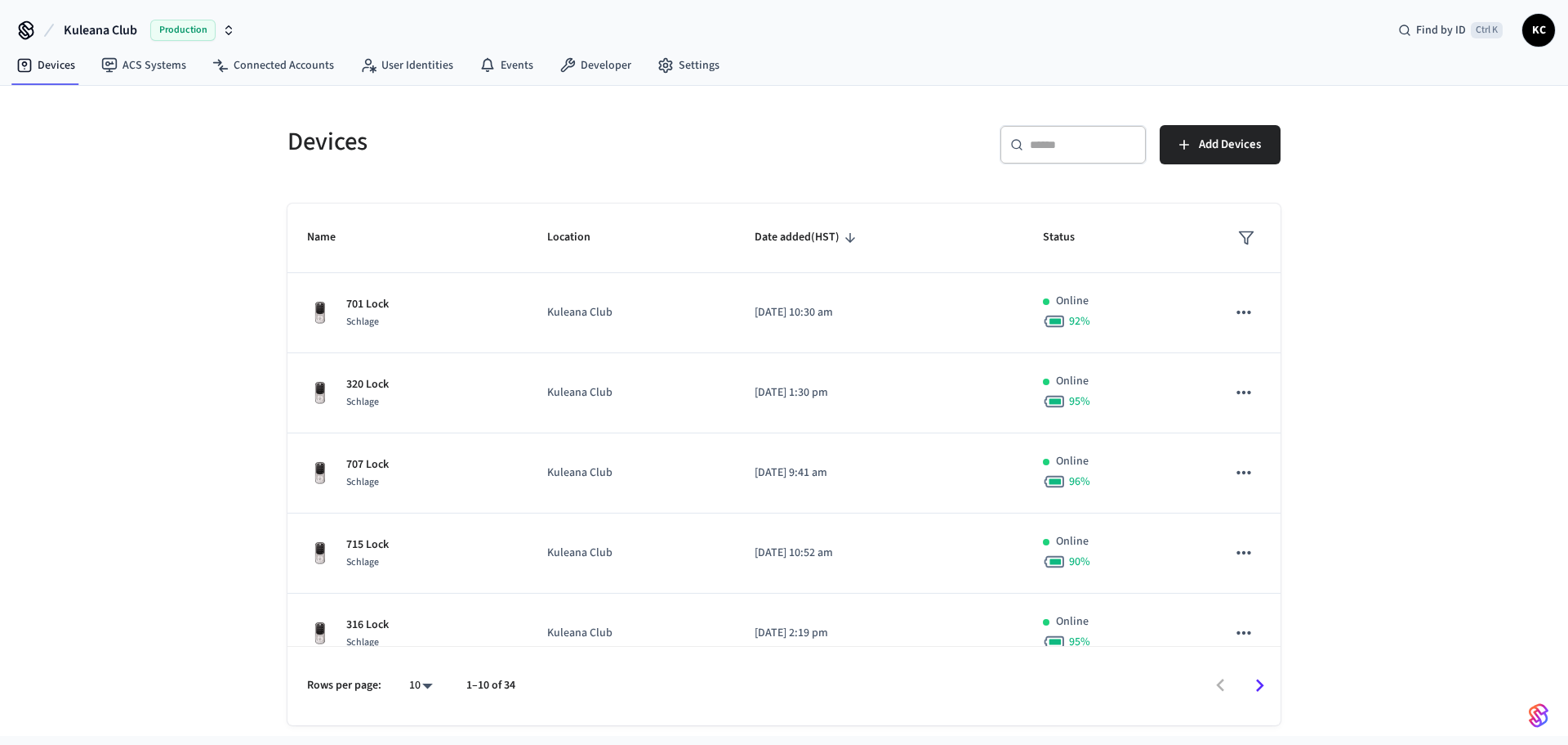
click at [1003, 135] on div "​ ​" at bounding box center [1073, 145] width 147 height 39
drag, startPoint x: 1029, startPoint y: 146, endPoint x: 1038, endPoint y: 151, distance: 10.3
click at [1031, 147] on input "text" at bounding box center [1083, 144] width 106 height 16
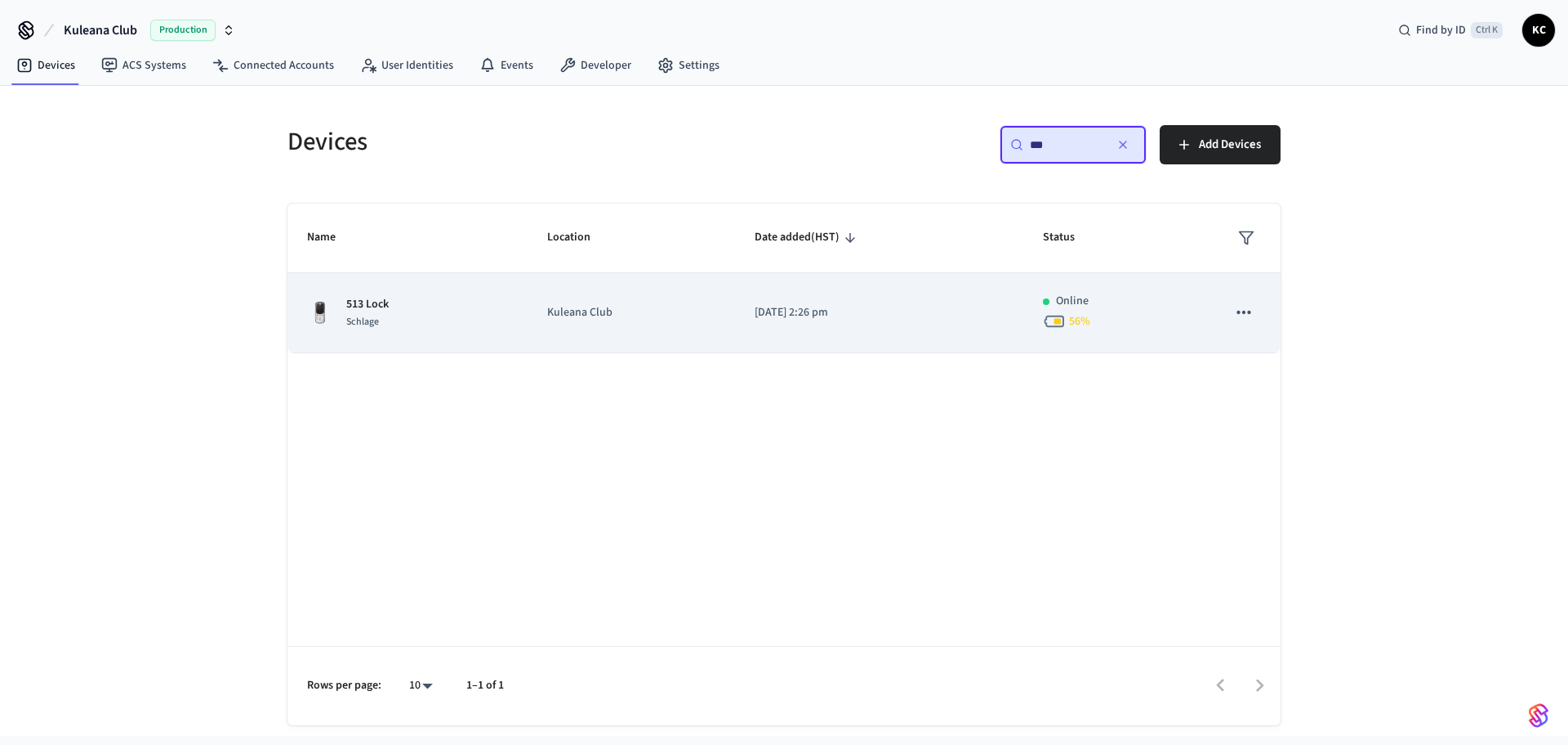
type input "***"
click at [883, 306] on p "[DATE] 2:26 pm" at bounding box center [879, 313] width 249 height 17
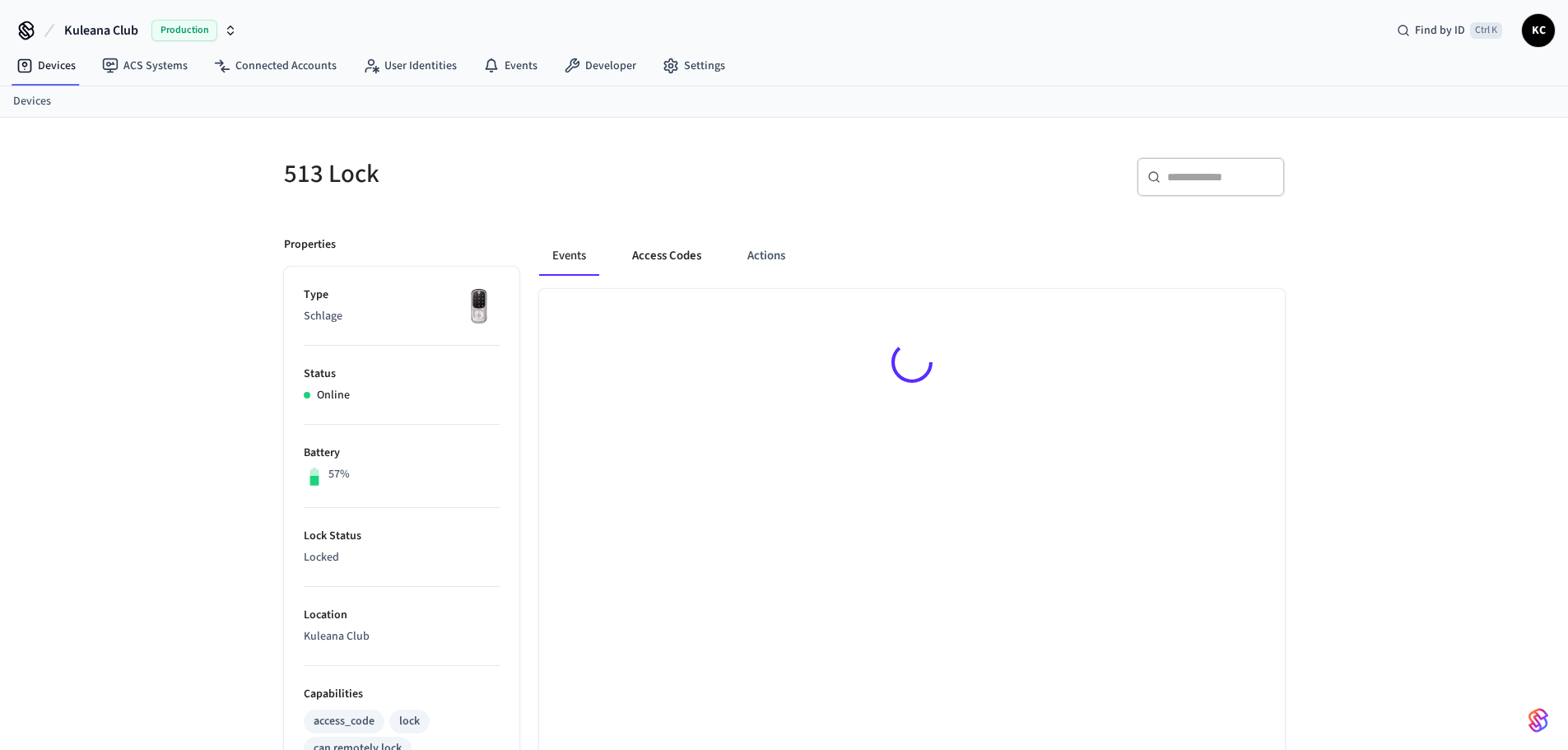
click at [706, 247] on button "Access Codes" at bounding box center [666, 256] width 96 height 40
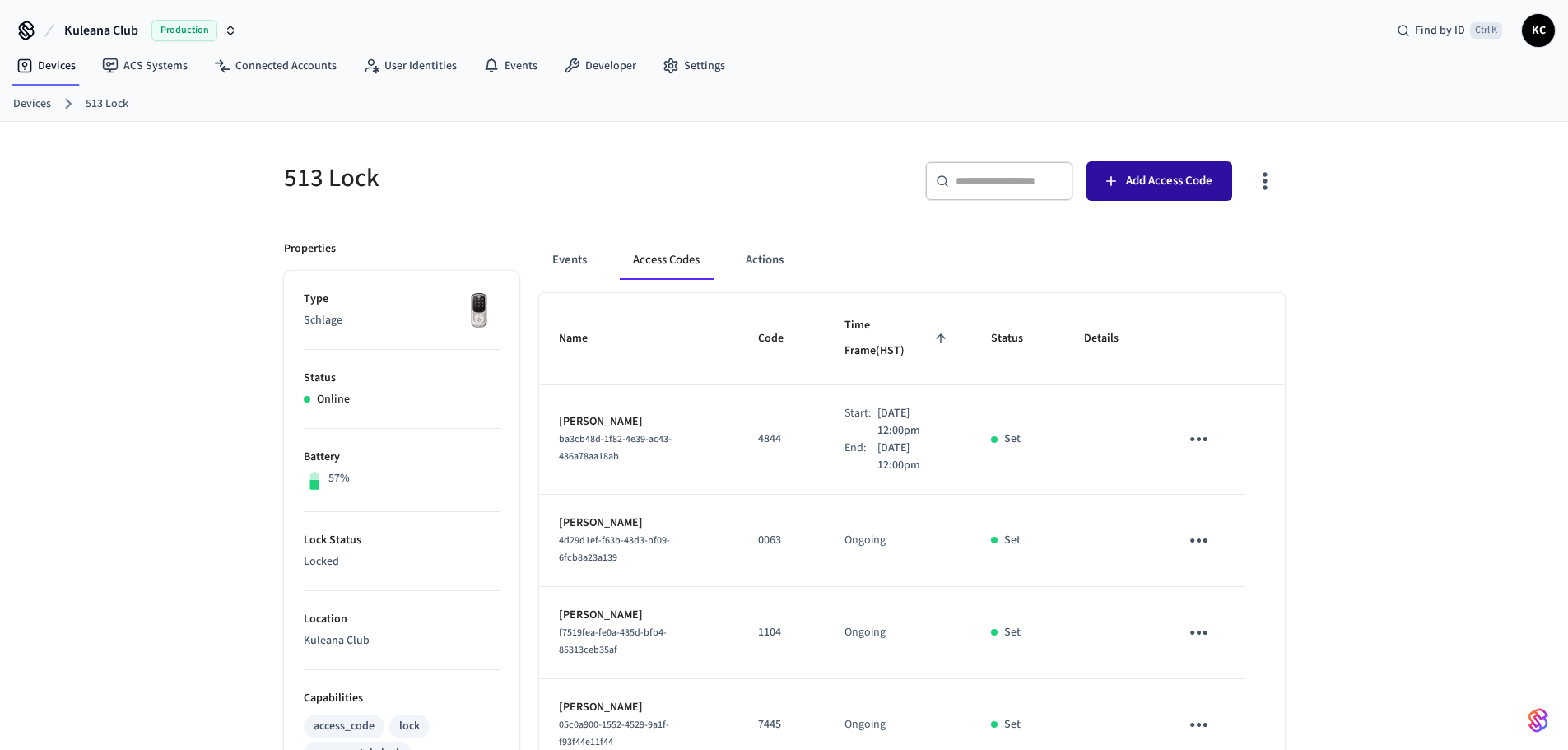
click at [1150, 181] on span "Add Access Code" at bounding box center [1169, 181] width 86 height 22
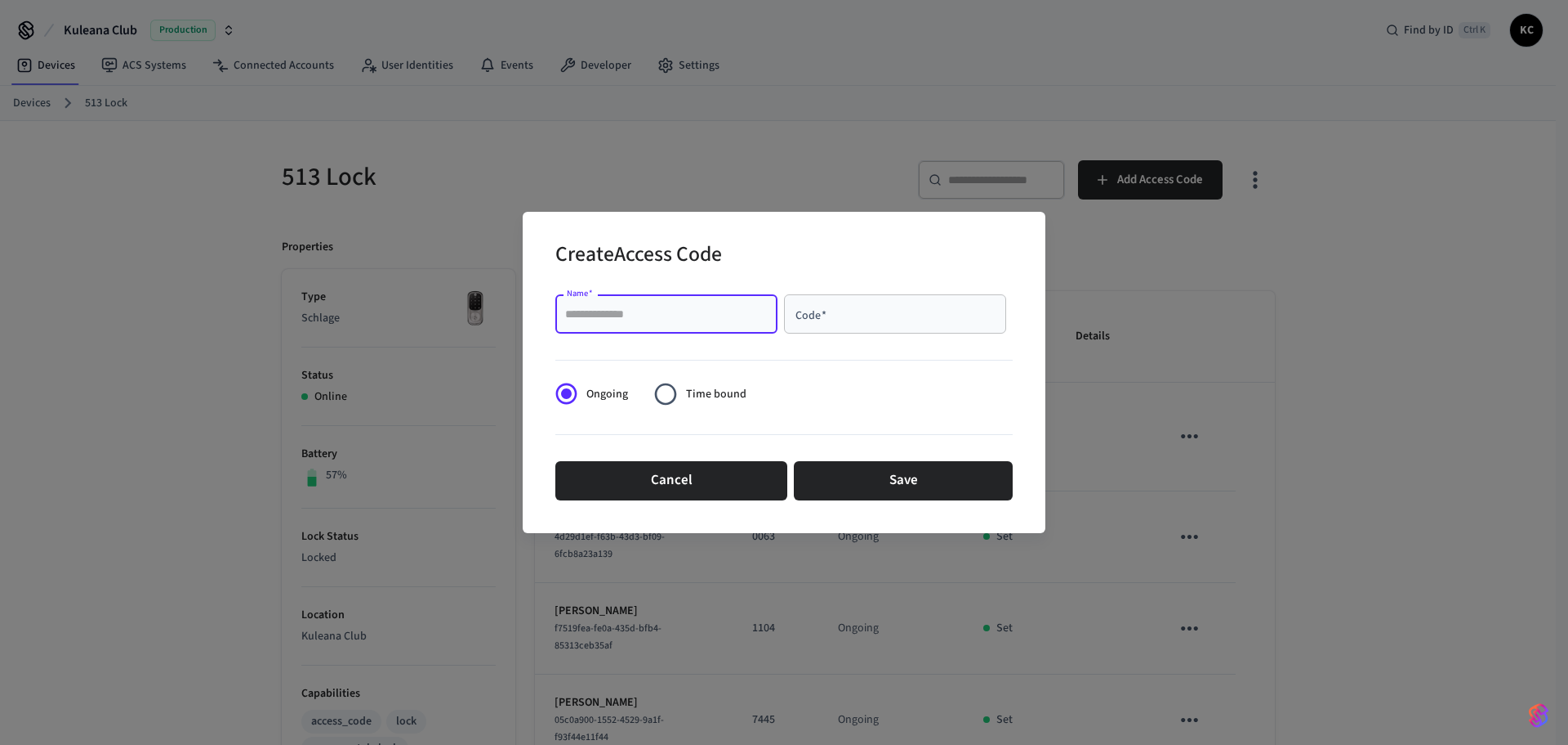
click at [667, 316] on input "Name   *" at bounding box center [667, 313] width 203 height 16
type input "********"
type input "****"
click at [700, 396] on span "Time bound" at bounding box center [716, 395] width 60 height 17
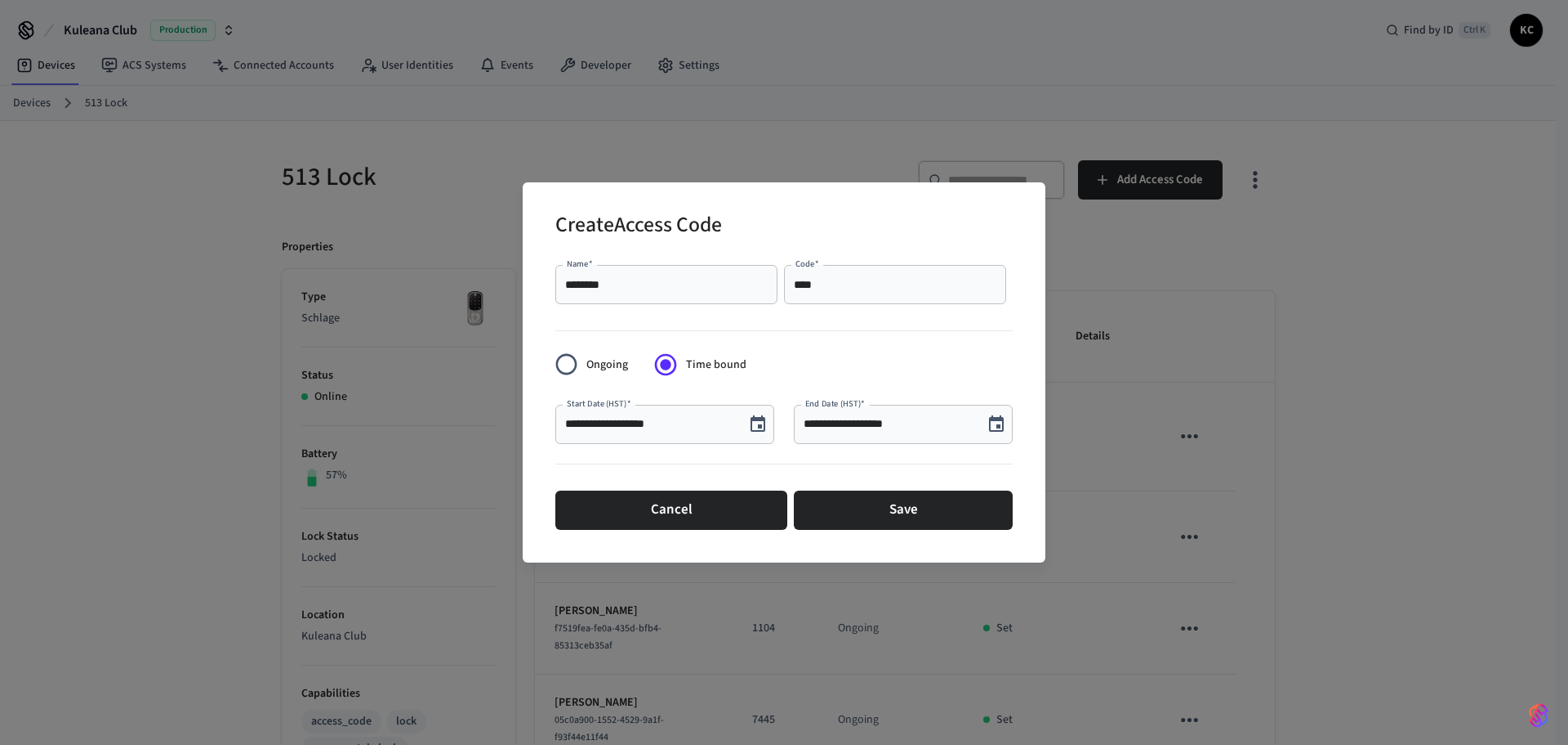
click at [751, 429] on icon "Choose date, selected date is Sep 19, 2025" at bounding box center [759, 423] width 15 height 16
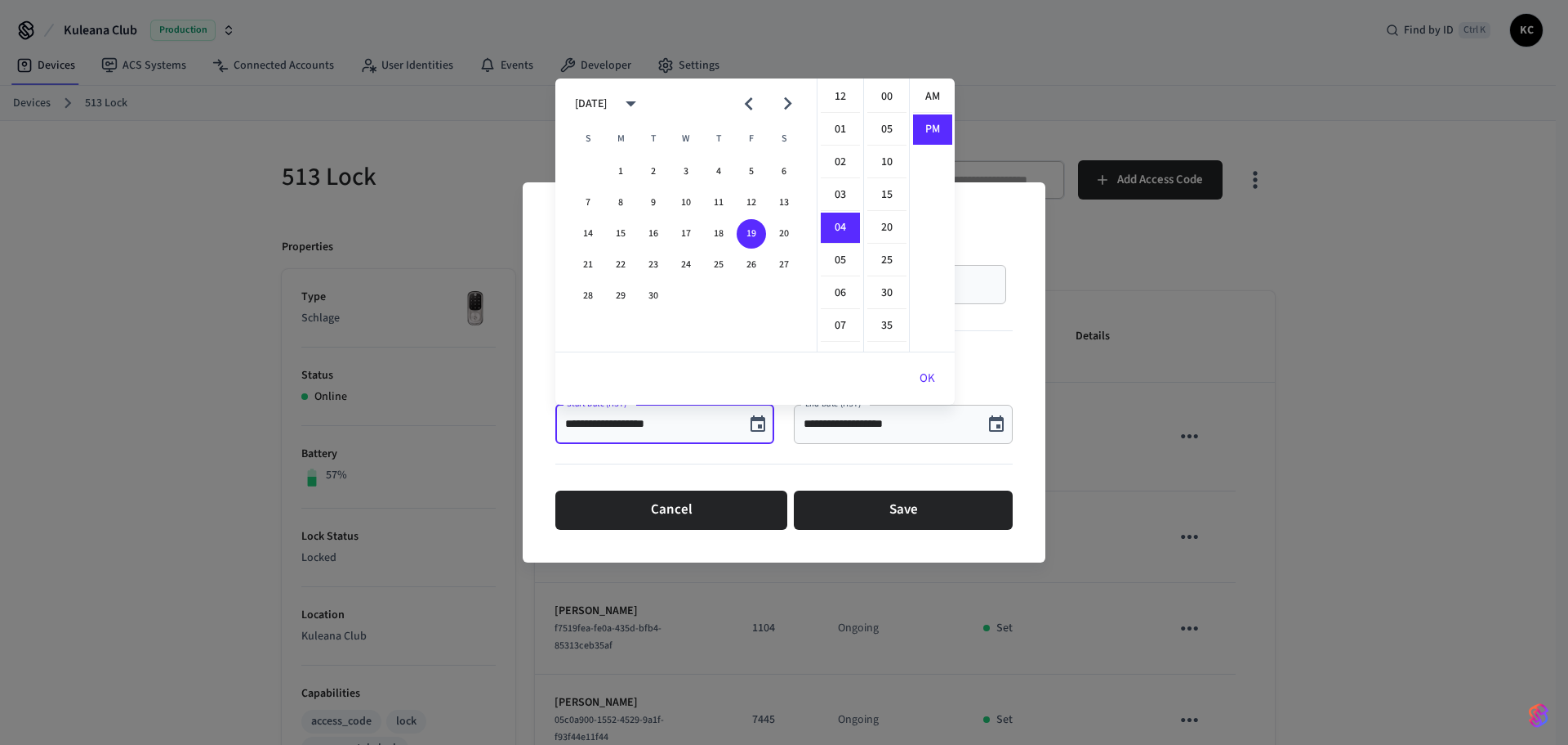
scroll to position [30, 0]
click at [611, 266] on button "22" at bounding box center [621, 264] width 29 height 29
click at [835, 102] on li "12" at bounding box center [840, 97] width 39 height 31
click at [875, 101] on li "00" at bounding box center [887, 97] width 39 height 31
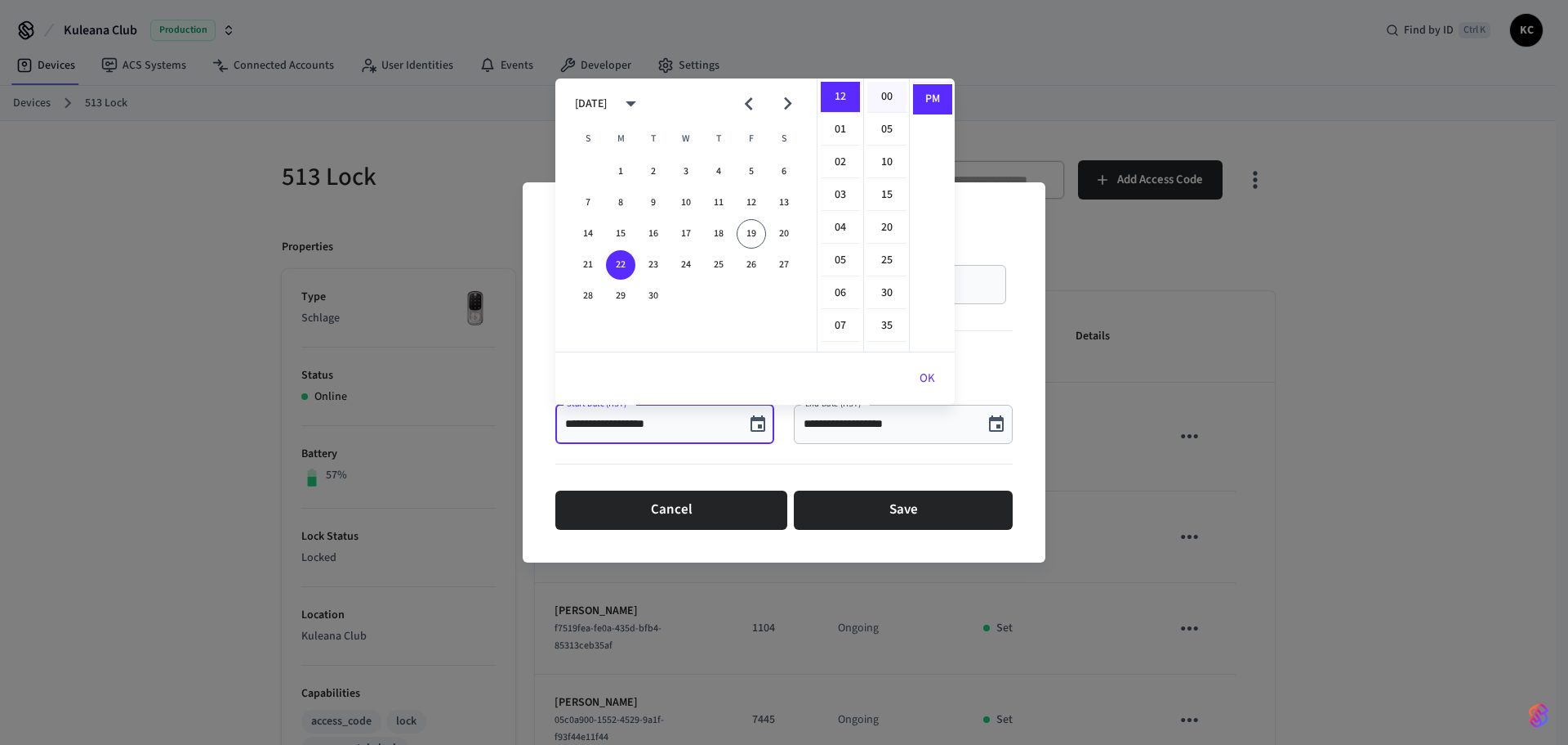
type input "**********"
click at [916, 383] on button "OK" at bounding box center [928, 379] width 54 height 39
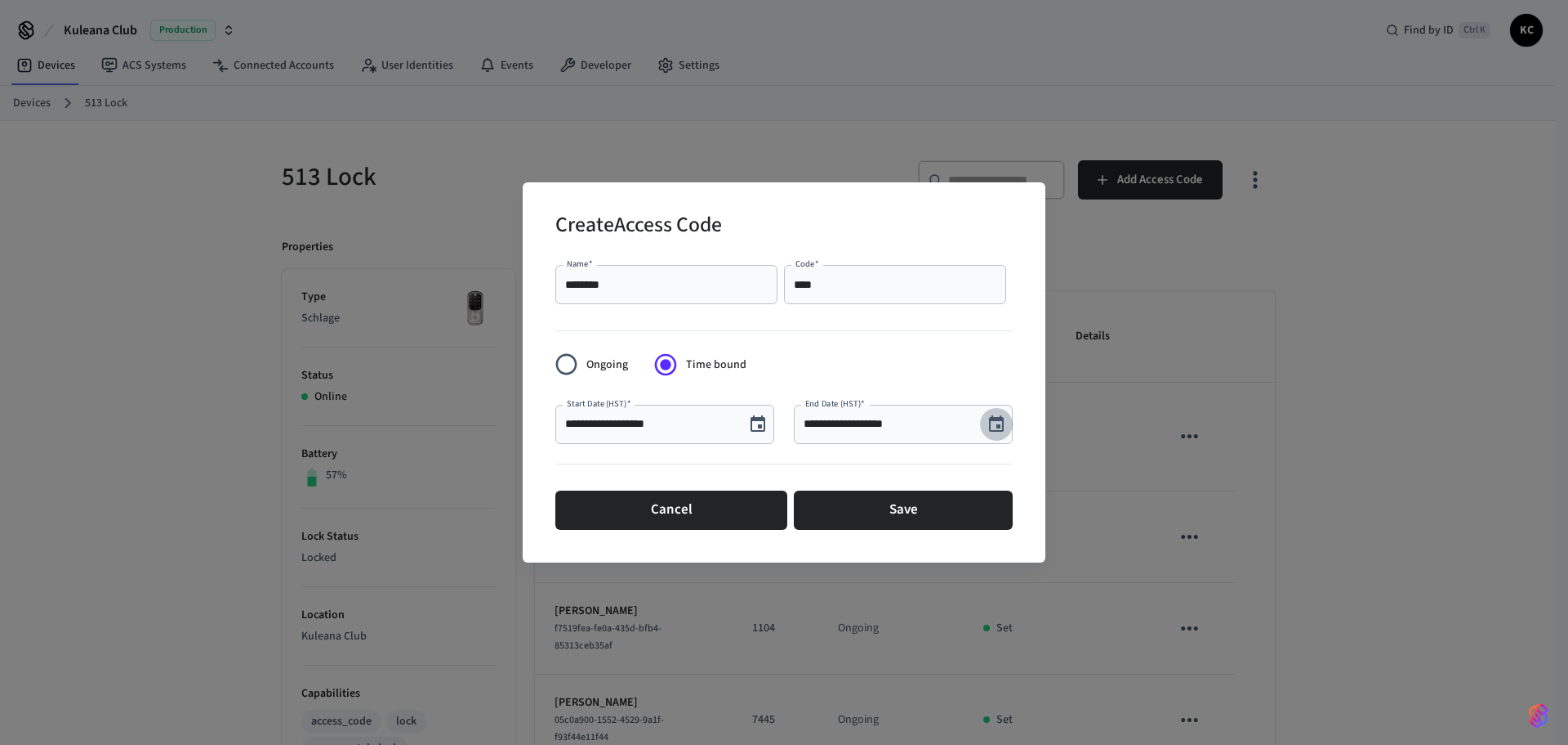
click at [995, 431] on icon "Choose date, selected date is Sep 19, 2025" at bounding box center [997, 423] width 15 height 16
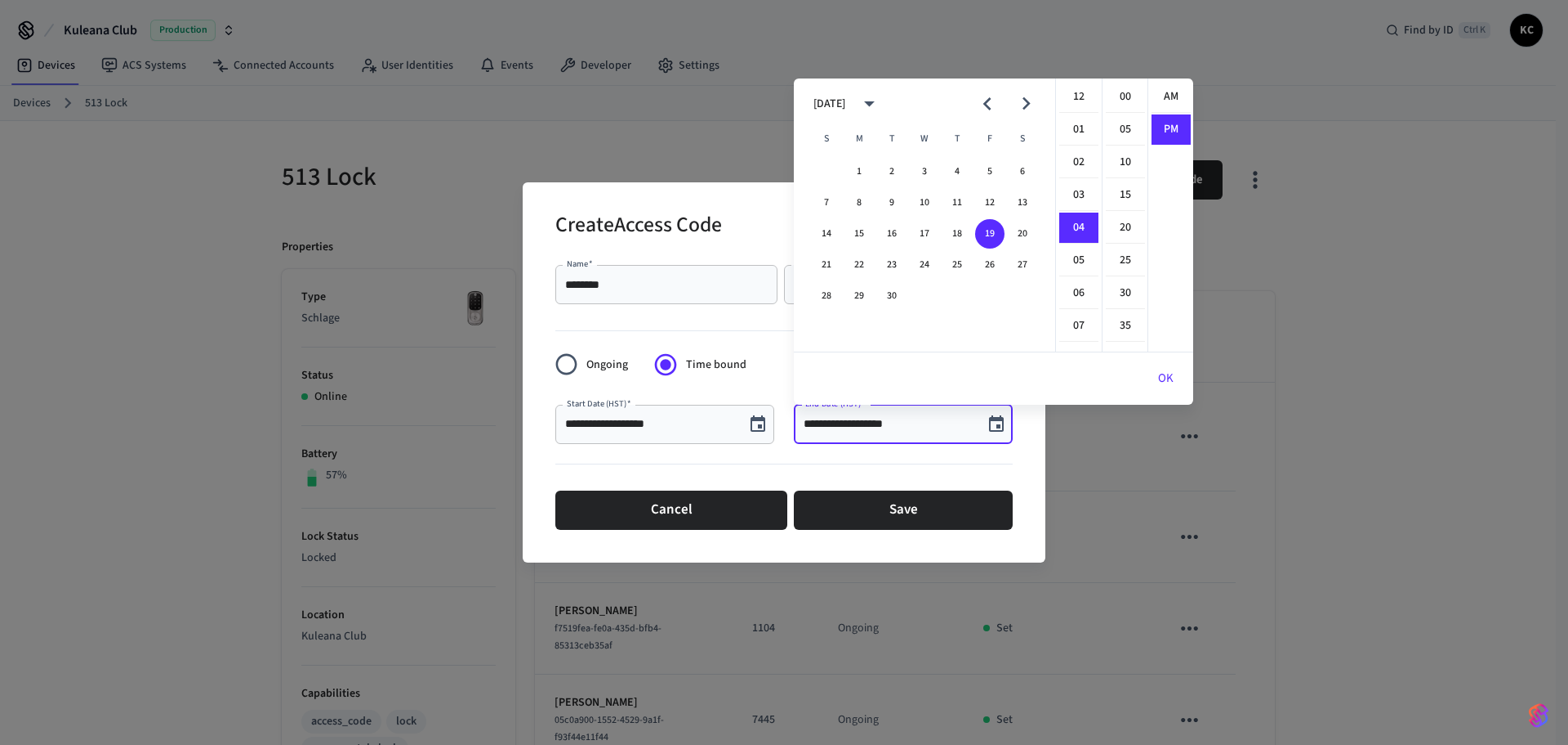
scroll to position [30, 0]
click at [992, 265] on button "26" at bounding box center [990, 264] width 29 height 29
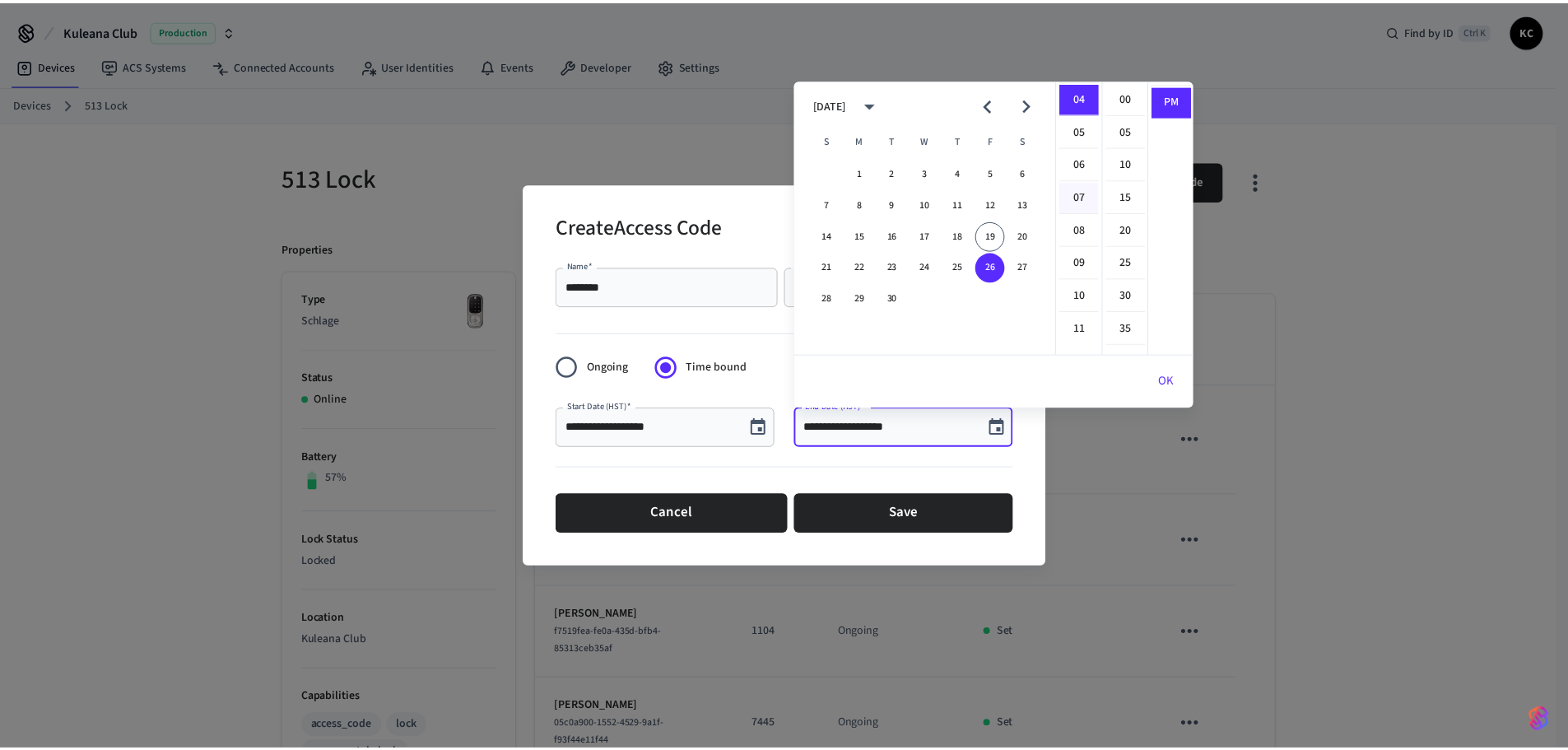
scroll to position [0, 0]
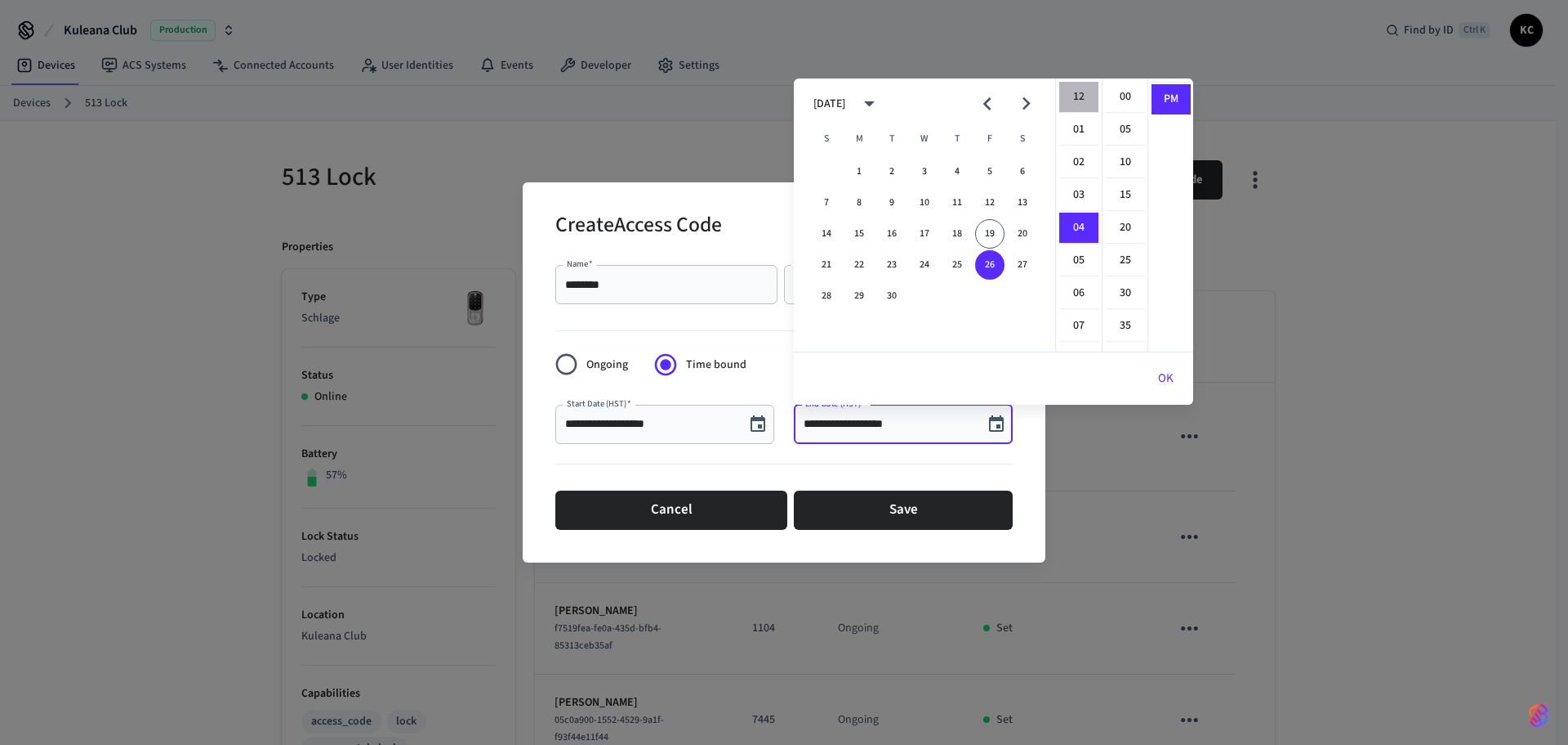
click at [1072, 92] on li "12" at bounding box center [1079, 97] width 39 height 31
click at [1118, 93] on li "00" at bounding box center [1126, 97] width 39 height 31
type input "**********"
click at [1160, 373] on button "OK" at bounding box center [1166, 379] width 54 height 39
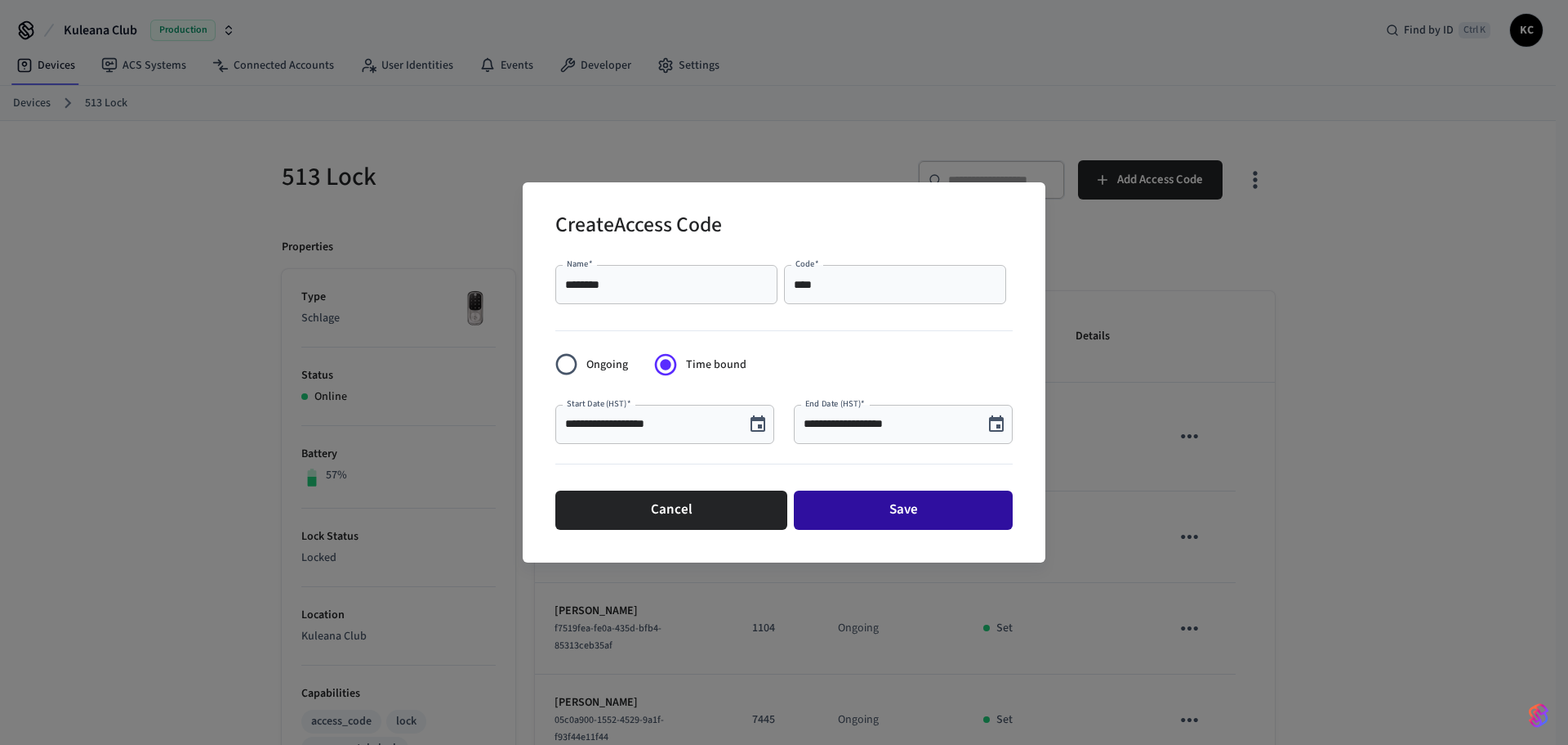
click at [948, 517] on button "Save" at bounding box center [903, 510] width 219 height 39
